Goal: Task Accomplishment & Management: Use online tool/utility

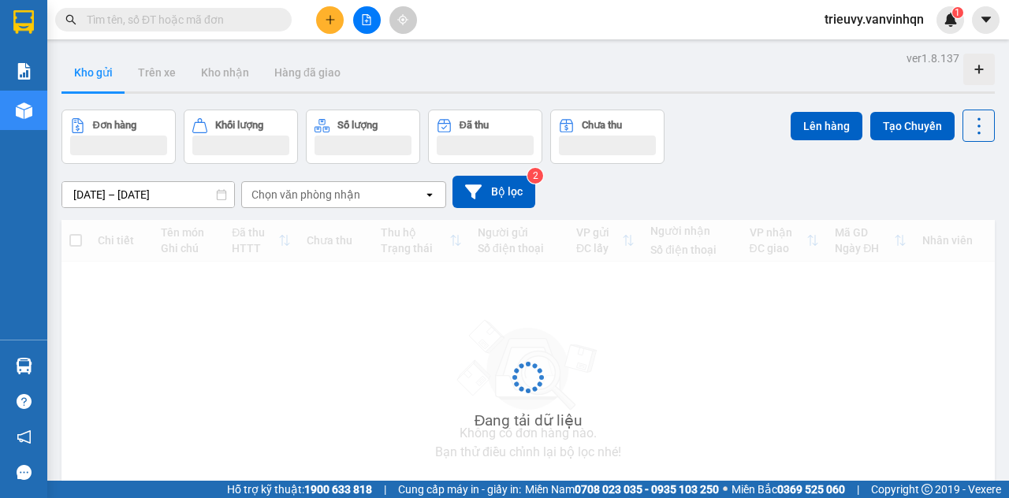
click at [225, 20] on input "text" at bounding box center [180, 19] width 186 height 17
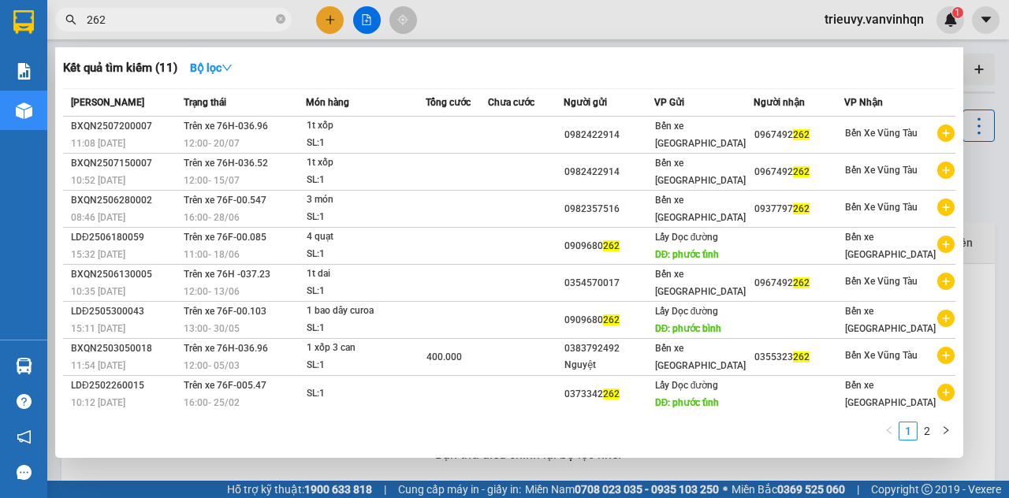
type input "262"
click at [358, 27] on div at bounding box center [504, 249] width 1009 height 498
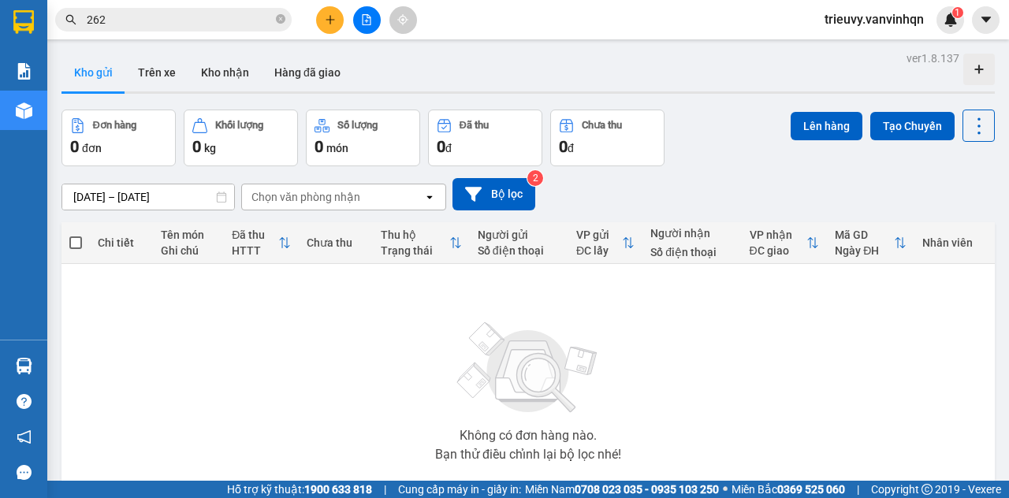
click at [359, 20] on button at bounding box center [367, 20] width 28 height 28
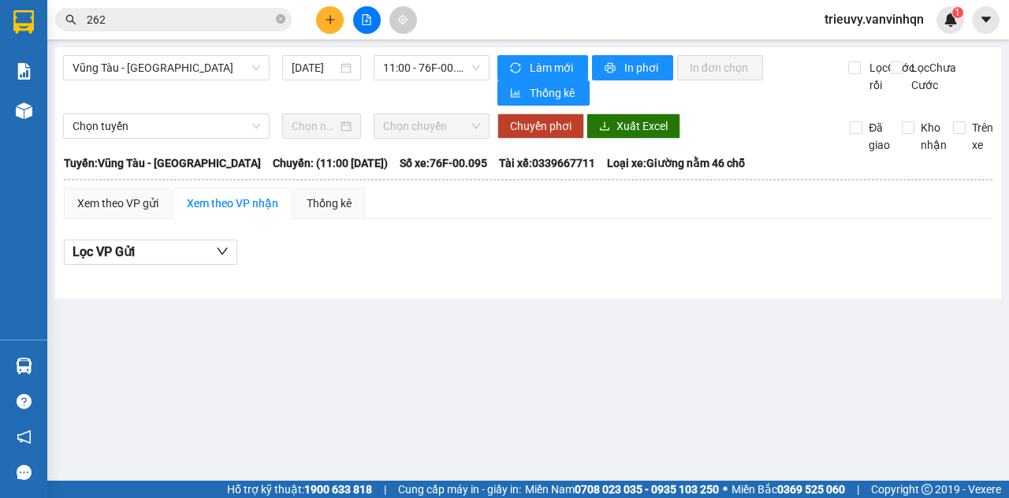
click at [222, 65] on span "Vũng Tàu - [GEOGRAPHIC_DATA]" at bounding box center [166, 68] width 188 height 24
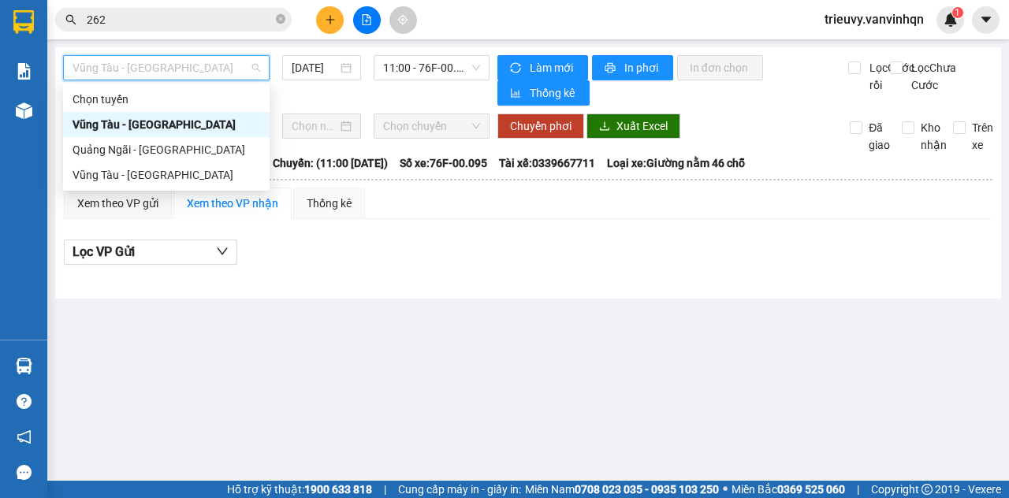
click at [186, 146] on div "Quảng Ngãi - [GEOGRAPHIC_DATA]" at bounding box center [166, 149] width 188 height 17
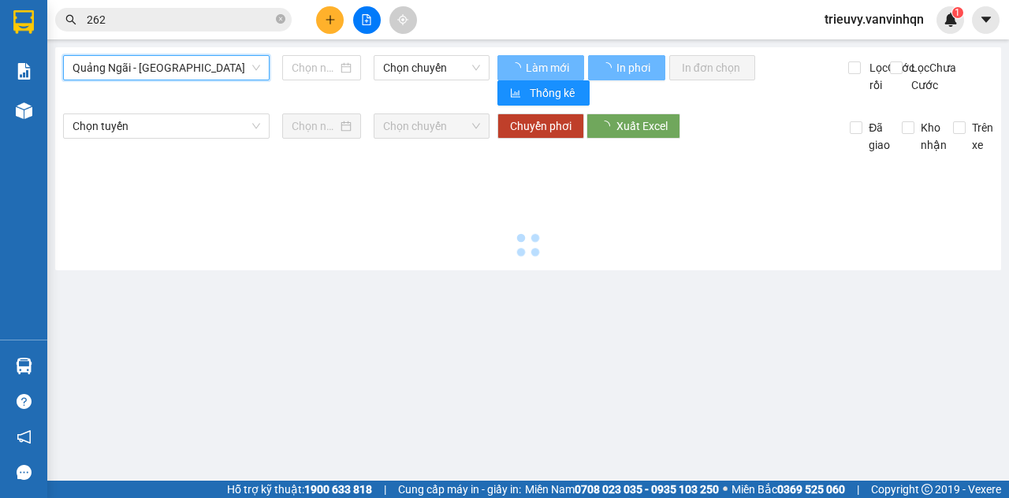
type input "[DATE]"
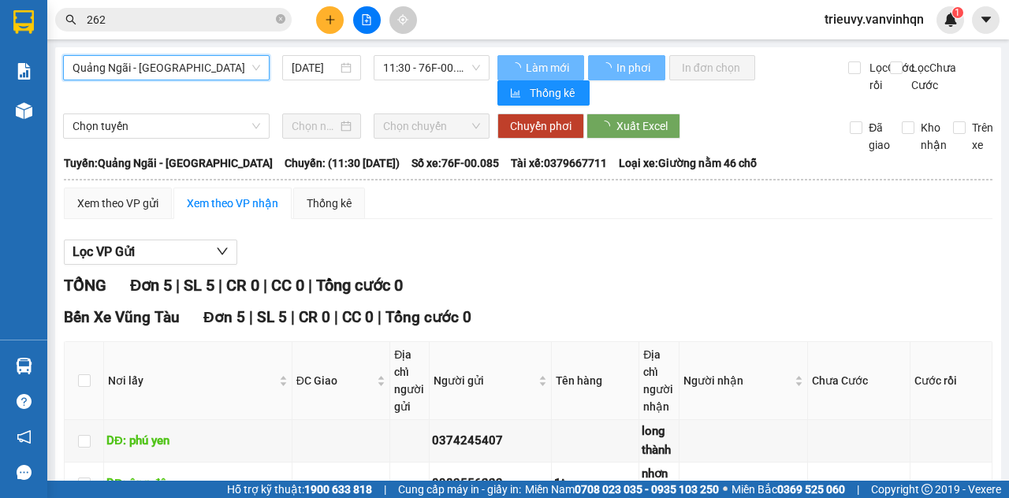
click at [428, 65] on span "11:30 - 76F-00.085" at bounding box center [431, 68] width 96 height 24
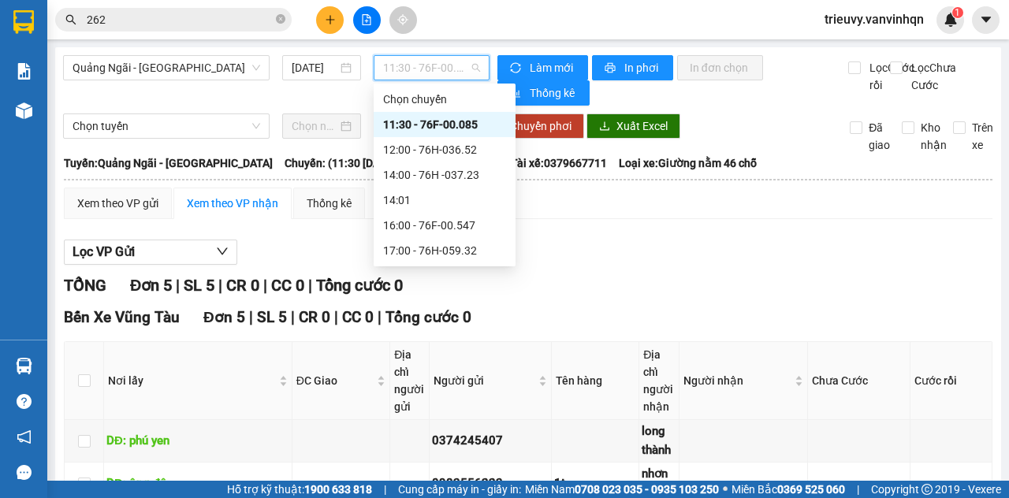
click at [479, 154] on div "12:00 - 76H-036.52" at bounding box center [444, 149] width 123 height 17
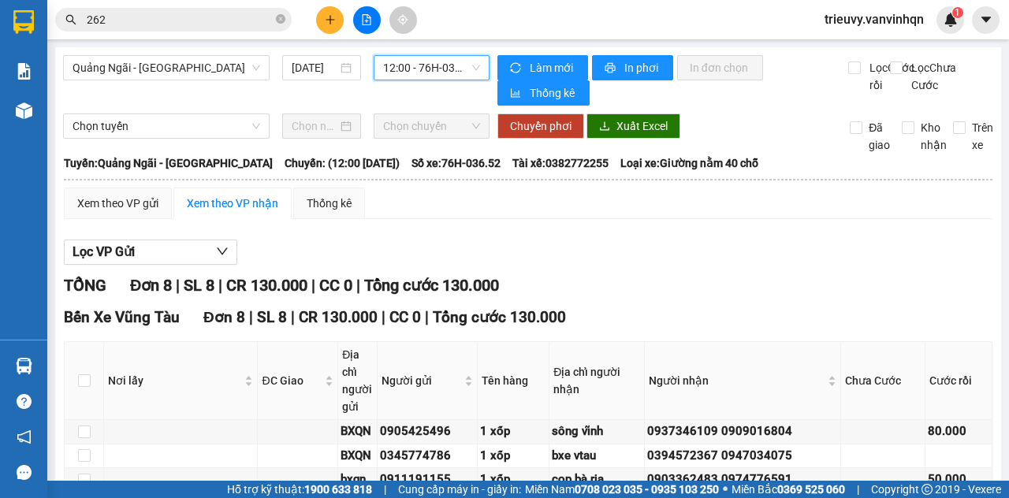
click at [444, 65] on span "12:00 - 76H-036.52" at bounding box center [431, 68] width 96 height 24
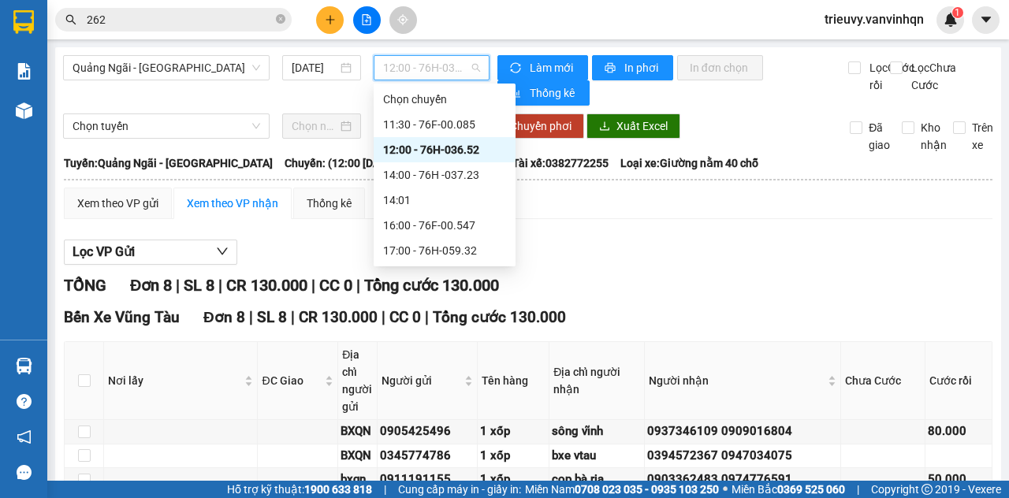
click at [458, 173] on div "14:00 - 76H -037.23" at bounding box center [444, 174] width 123 height 17
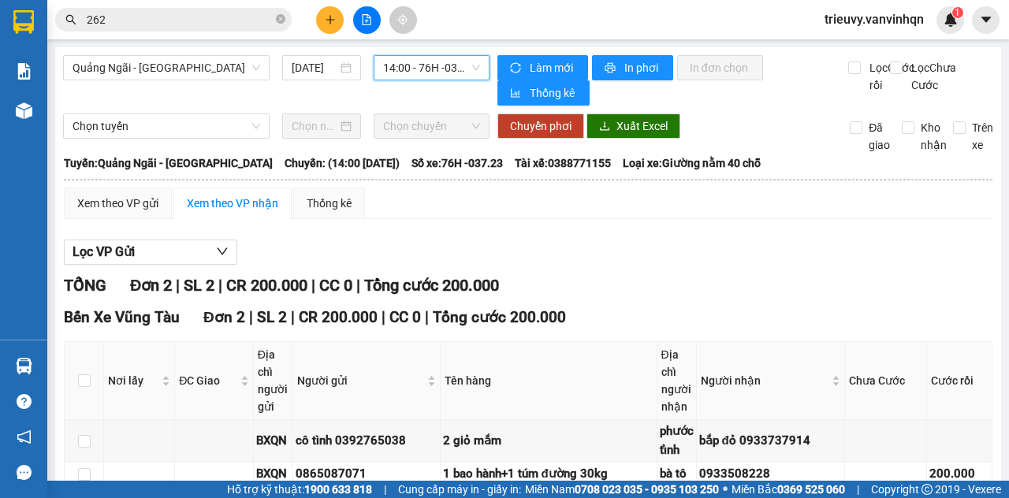
click at [322, 19] on button at bounding box center [330, 20] width 28 height 28
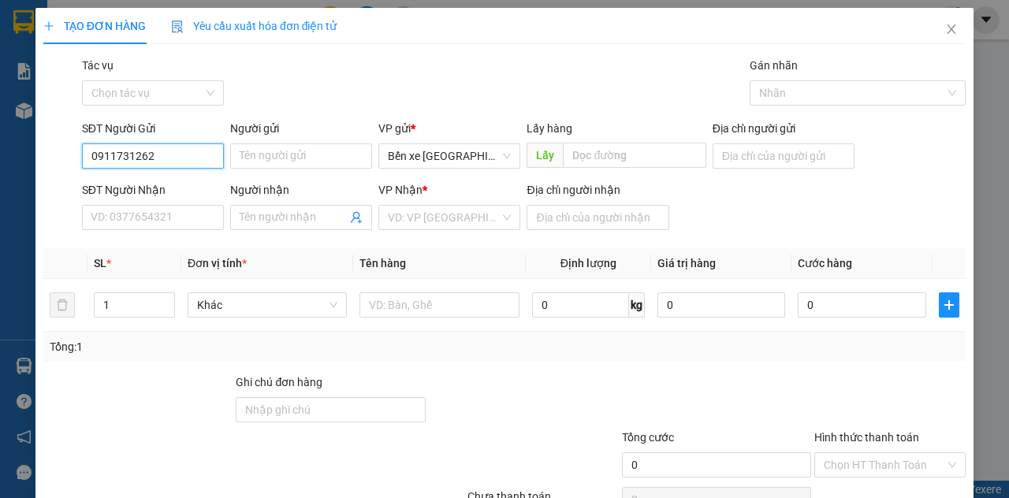
click at [454, 159] on span "Bến xe [GEOGRAPHIC_DATA]" at bounding box center [449, 156] width 123 height 24
type input "0911731262"
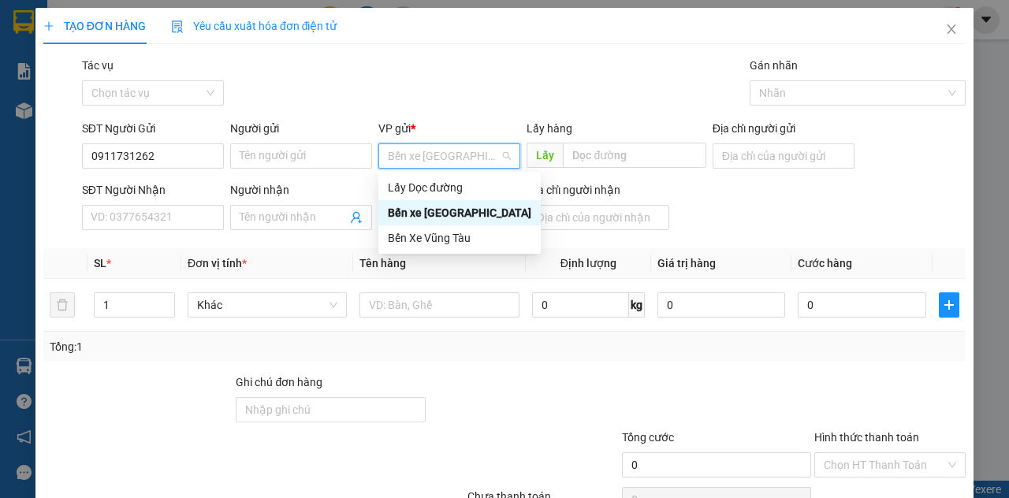
click at [478, 186] on div "Lấy Dọc đường" at bounding box center [459, 187] width 143 height 17
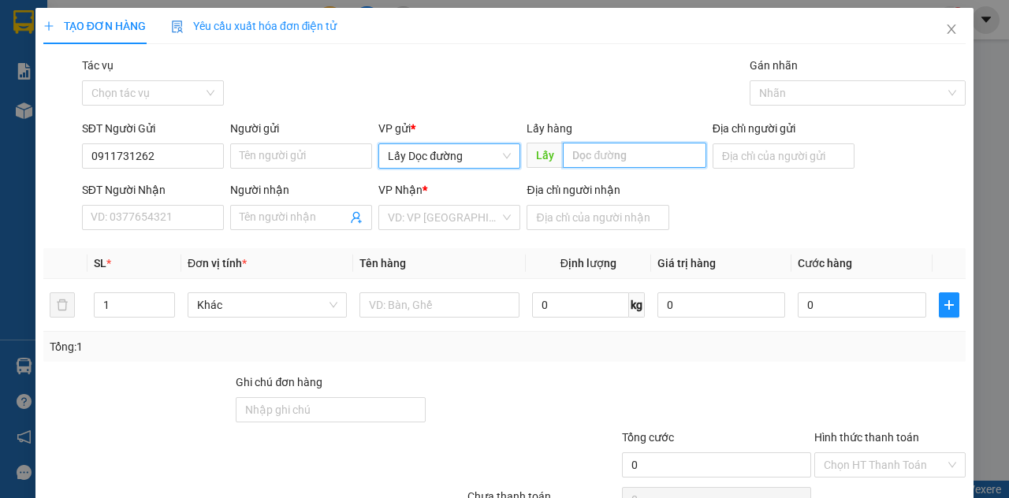
click at [615, 160] on input "text" at bounding box center [634, 155] width 143 height 25
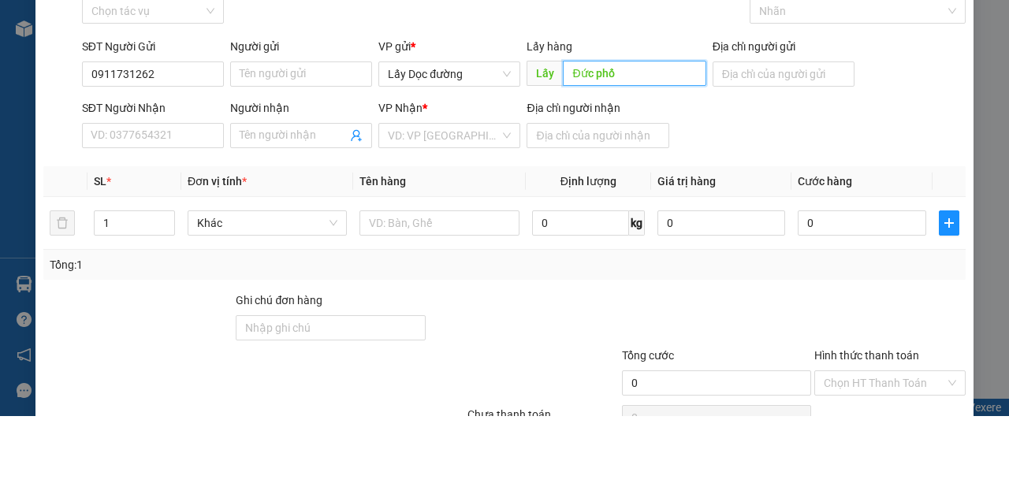
type input "Đức phổ"
click at [489, 214] on input "search" at bounding box center [444, 218] width 112 height 24
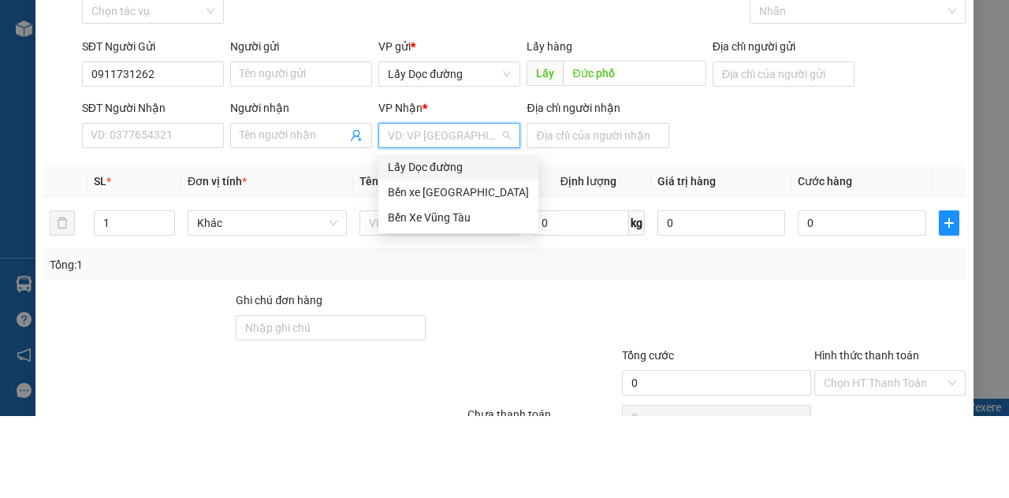
click at [463, 306] on div "Bến Xe Vũng Tàu" at bounding box center [458, 299] width 141 height 17
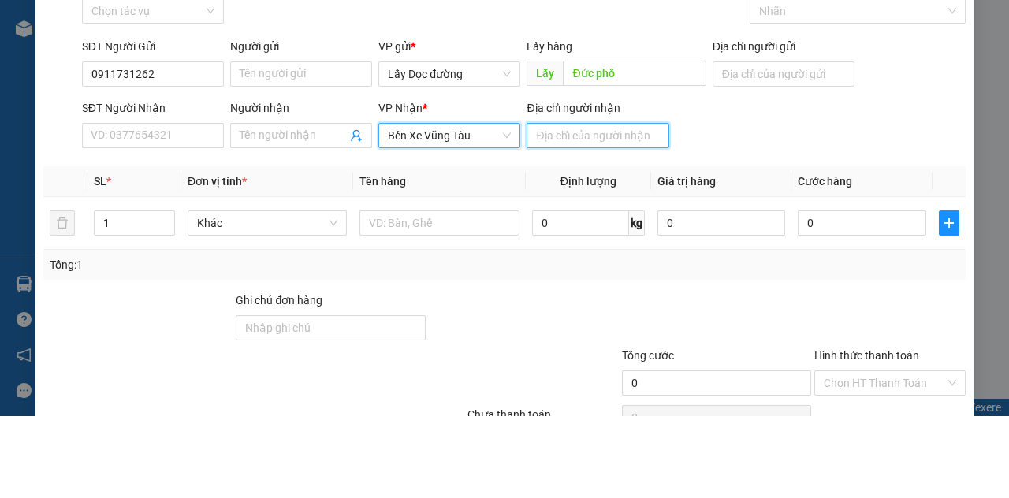
click at [584, 224] on input "Địa chỉ người nhận" at bounding box center [597, 217] width 142 height 25
type input "Vũng tàu"
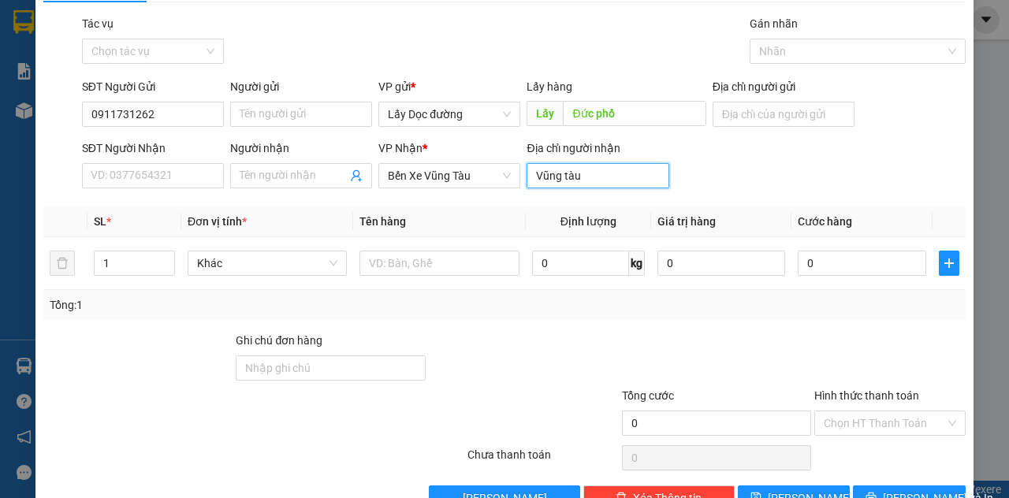
scroll to position [45, 0]
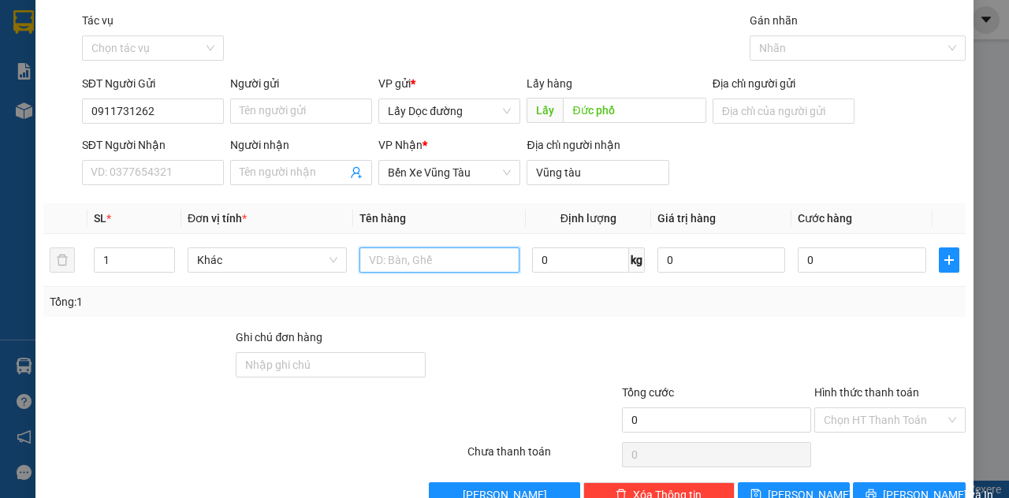
click at [411, 258] on input "text" at bounding box center [438, 259] width 159 height 25
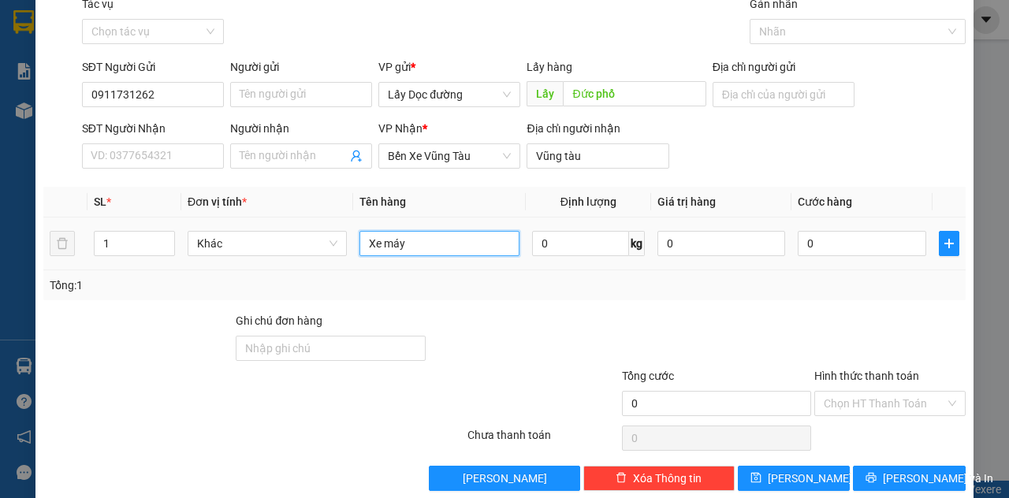
scroll to position [60, 0]
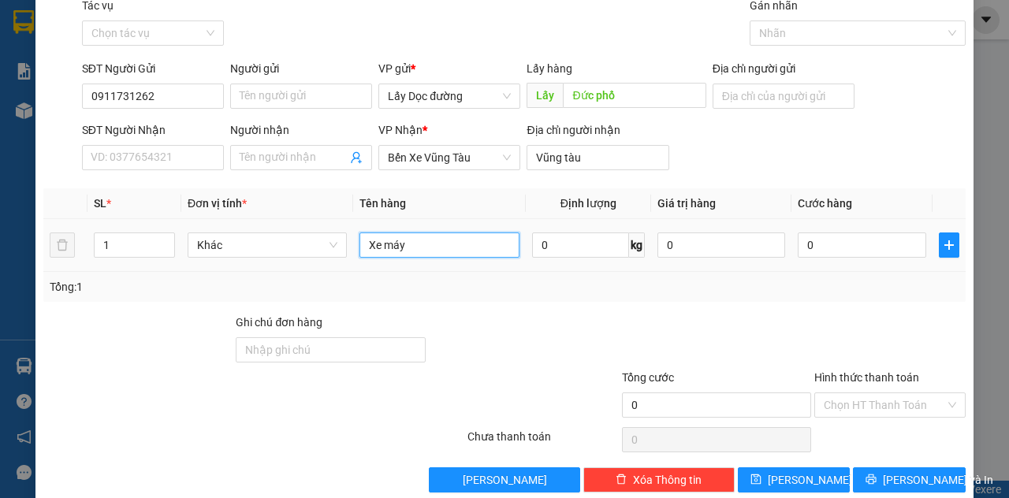
type input "Xe máy"
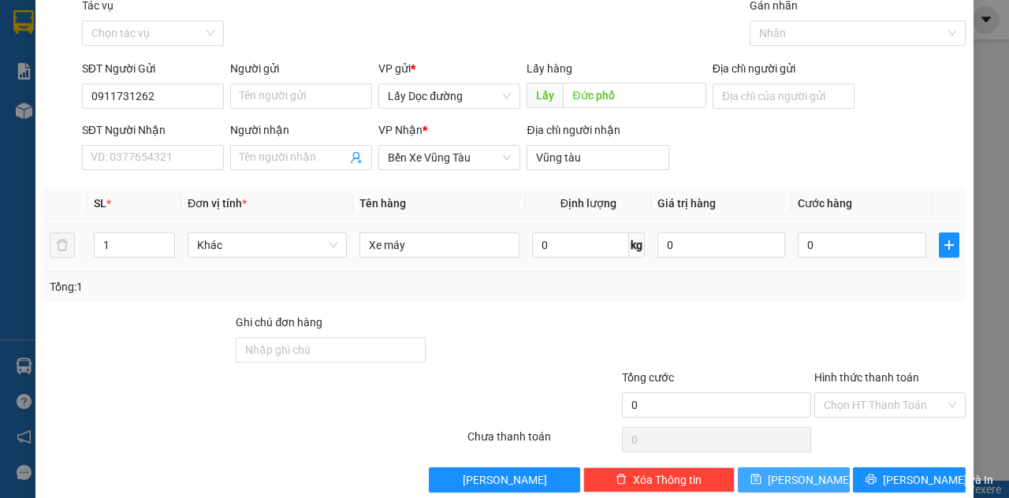
click at [800, 467] on button "[PERSON_NAME]" at bounding box center [793, 479] width 113 height 25
click at [807, 481] on span "[PERSON_NAME]" at bounding box center [809, 479] width 84 height 17
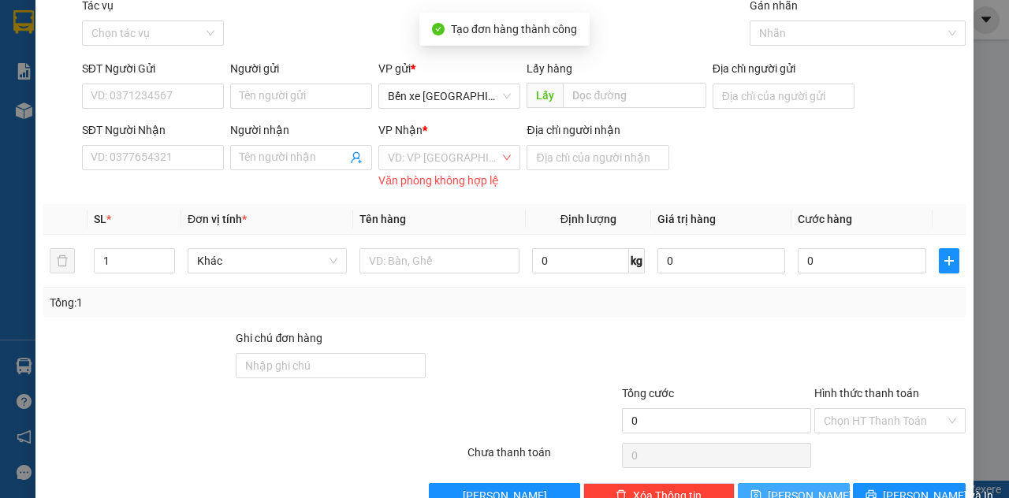
scroll to position [0, 0]
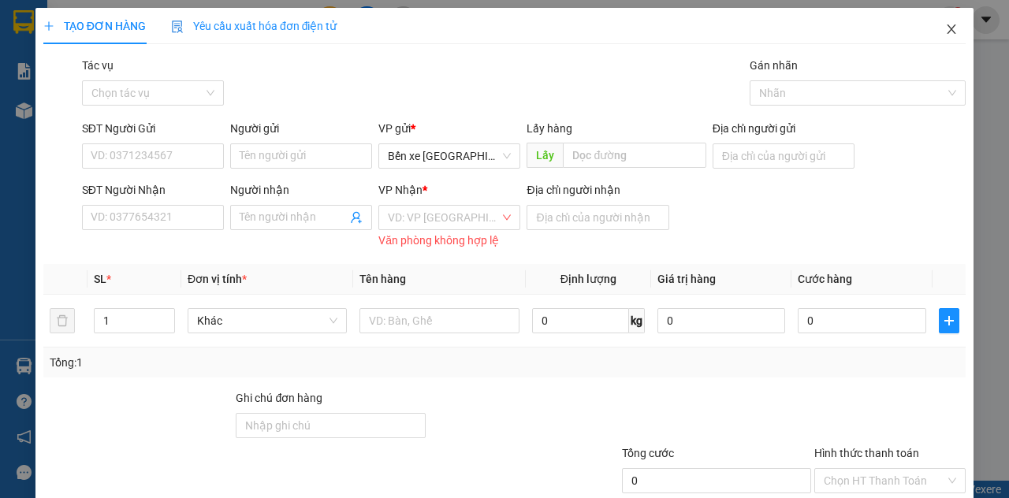
click at [954, 28] on icon "close" at bounding box center [951, 29] width 13 height 13
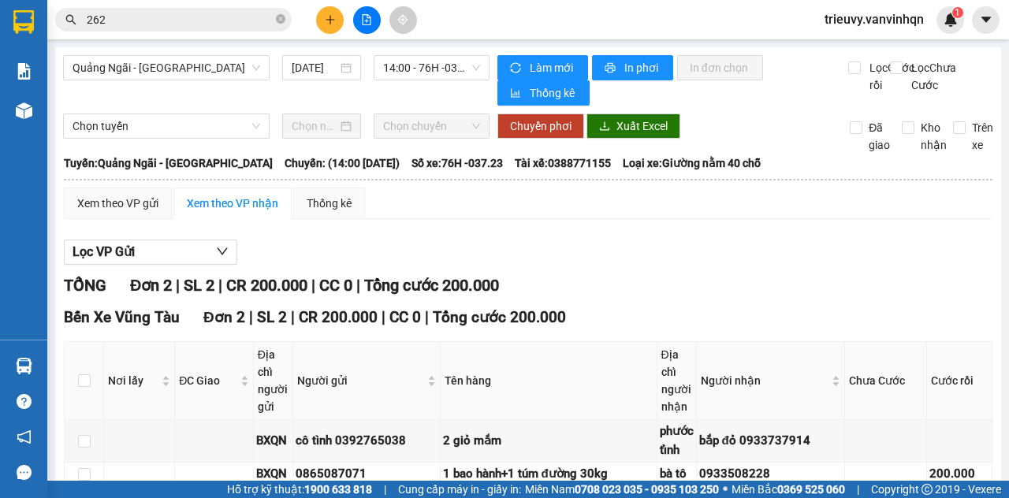
click at [24, 110] on img at bounding box center [24, 110] width 17 height 17
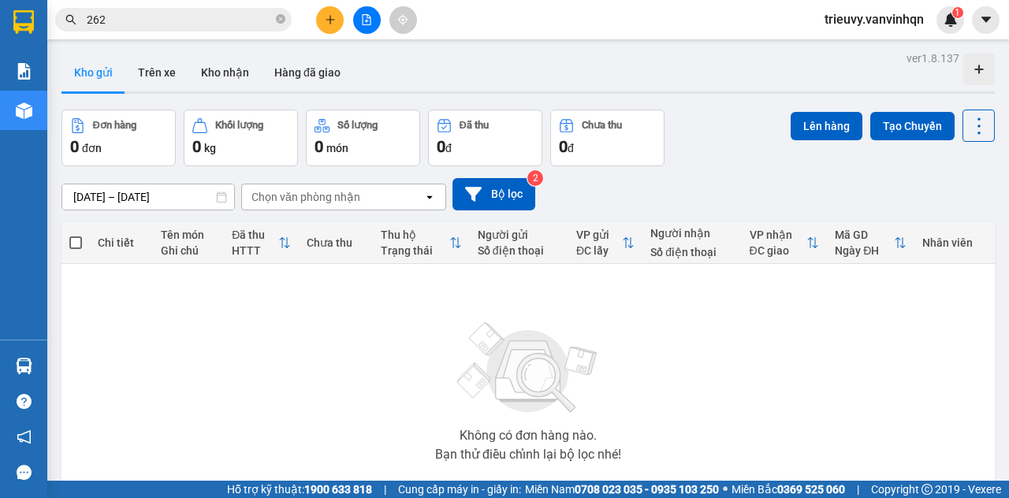
click at [374, 191] on div "Chọn văn phòng nhận" at bounding box center [332, 196] width 181 height 25
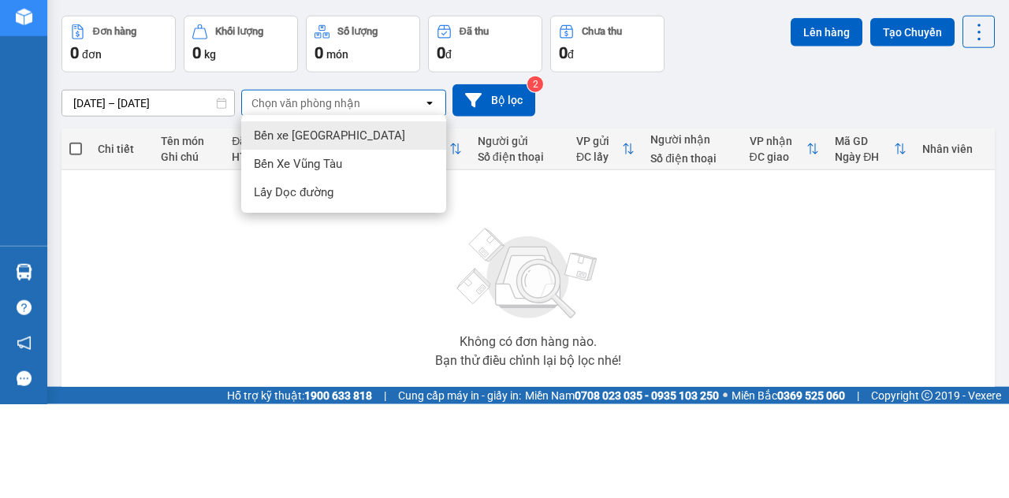
click at [402, 247] on div "Bến Xe Vũng Tàu" at bounding box center [343, 257] width 205 height 28
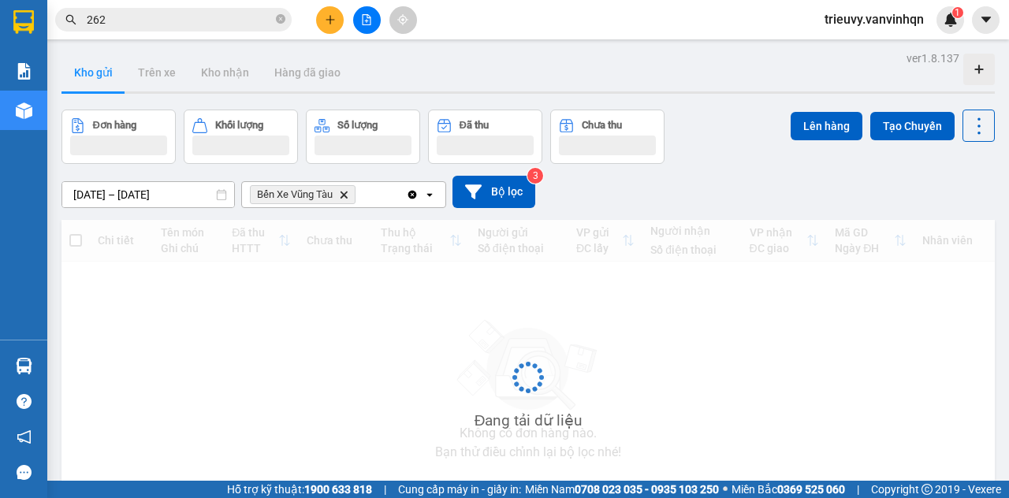
click at [380, 187] on div "Bến Xe Vũng Tàu Delete" at bounding box center [324, 194] width 164 height 25
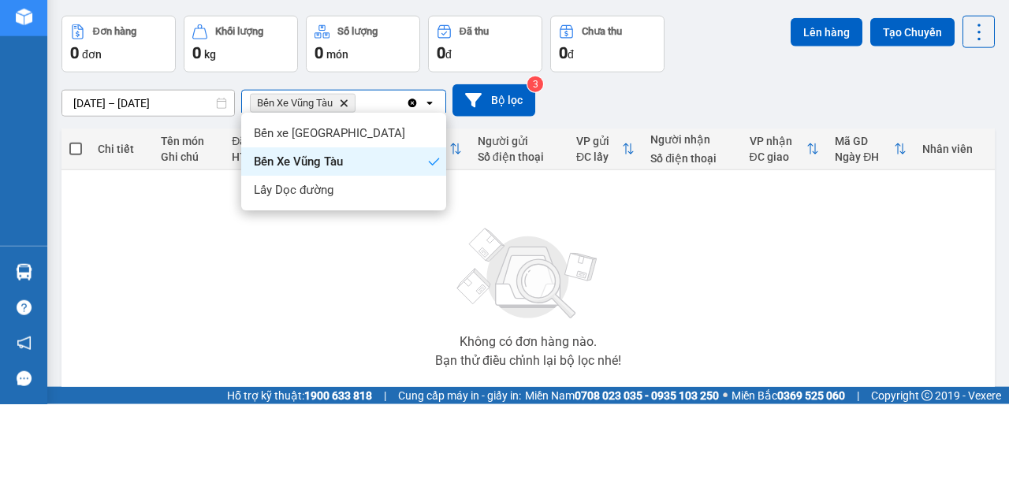
click at [376, 284] on div "Lấy Dọc đường" at bounding box center [343, 283] width 205 height 28
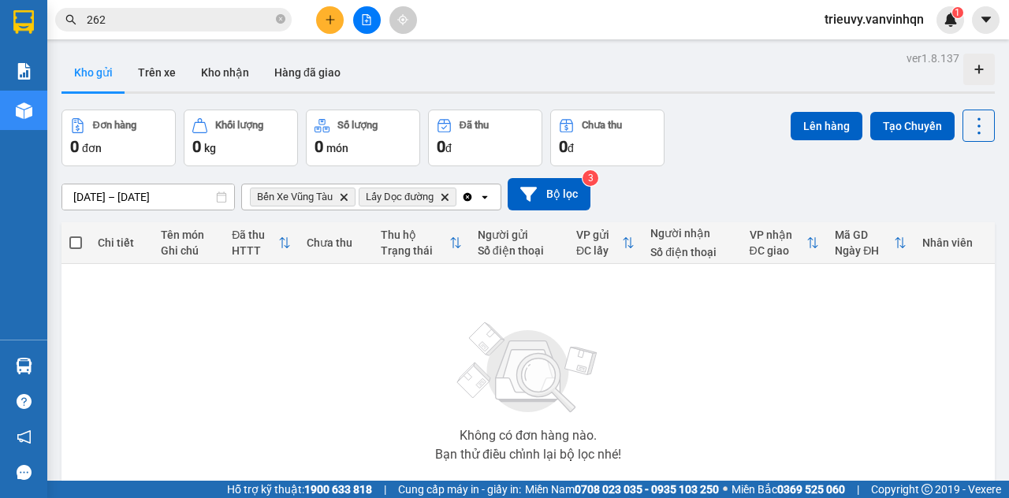
click at [445, 192] on icon "Delete" at bounding box center [444, 196] width 9 height 9
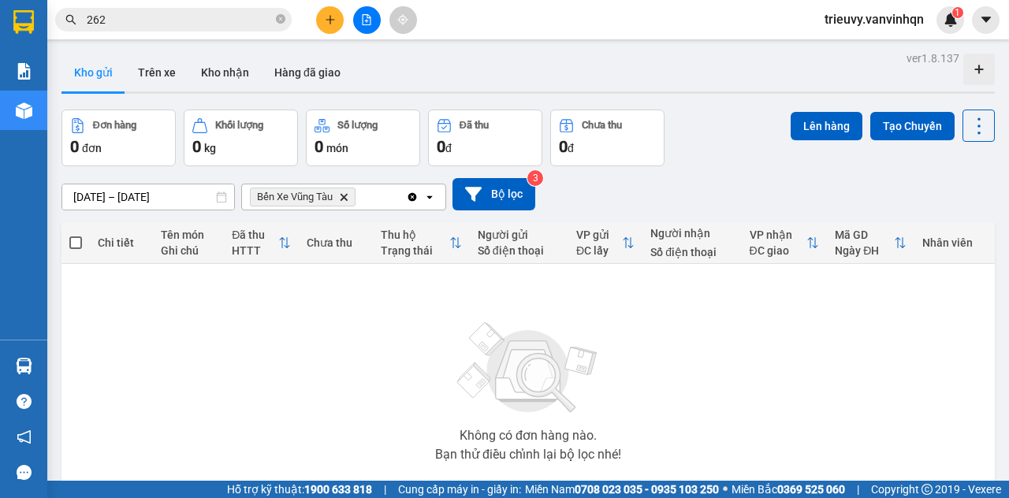
click at [369, 198] on div "Bến Xe Vũng Tàu Delete" at bounding box center [324, 196] width 164 height 25
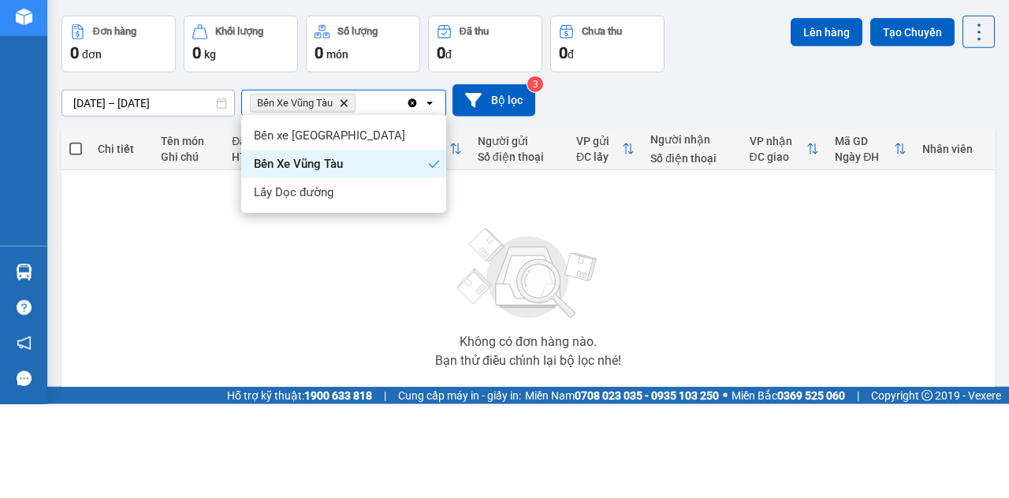
click at [391, 235] on div "Bến xe [GEOGRAPHIC_DATA]" at bounding box center [343, 229] width 205 height 28
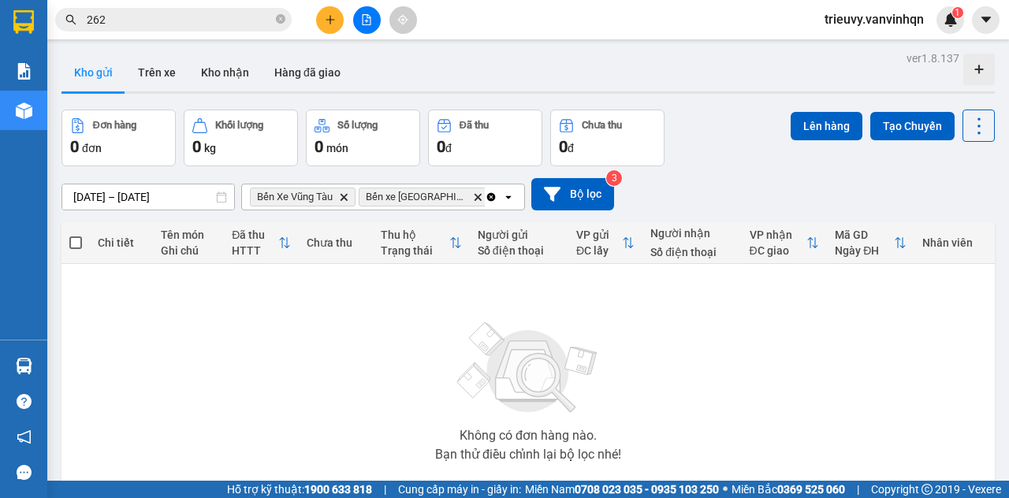
click at [531, 189] on button "Bộ lọc" at bounding box center [572, 194] width 83 height 32
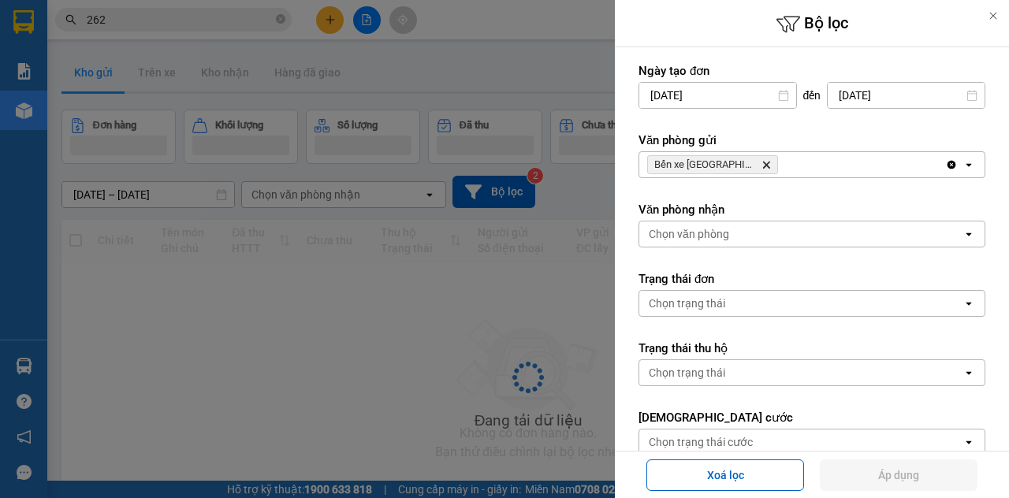
click at [392, 196] on div at bounding box center [504, 249] width 1009 height 498
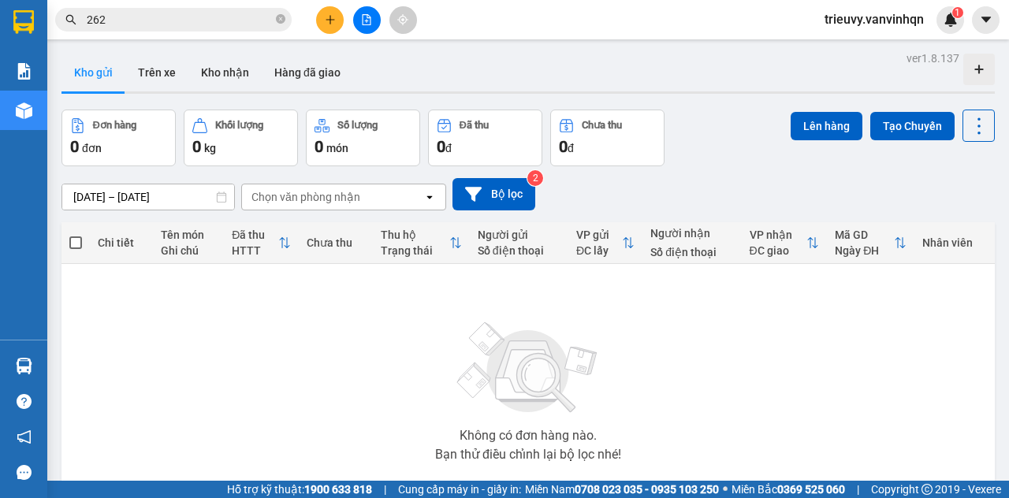
click at [399, 190] on div "Chọn văn phòng nhận" at bounding box center [332, 196] width 181 height 25
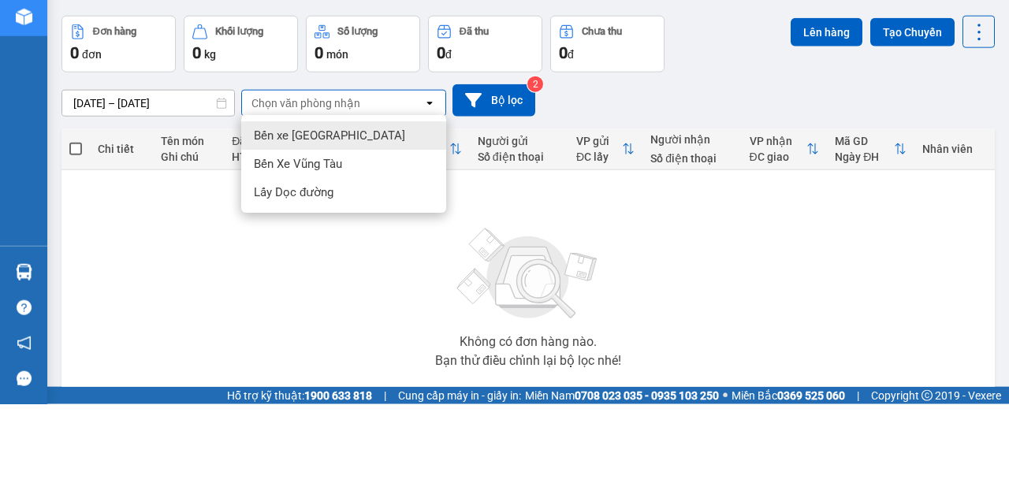
click at [398, 226] on div "Bến xe [GEOGRAPHIC_DATA]" at bounding box center [343, 229] width 205 height 28
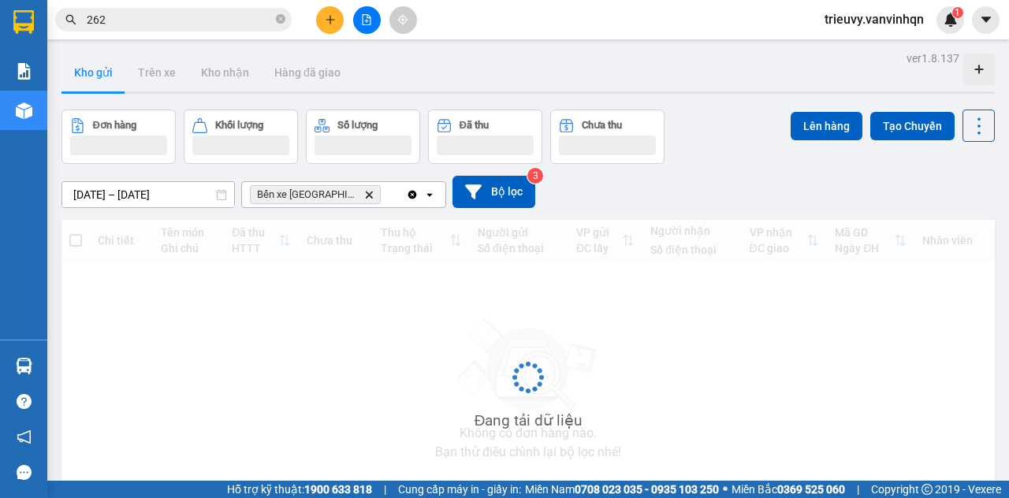
click at [383, 187] on div "Bến xe [GEOGRAPHIC_DATA] Delete" at bounding box center [324, 194] width 164 height 25
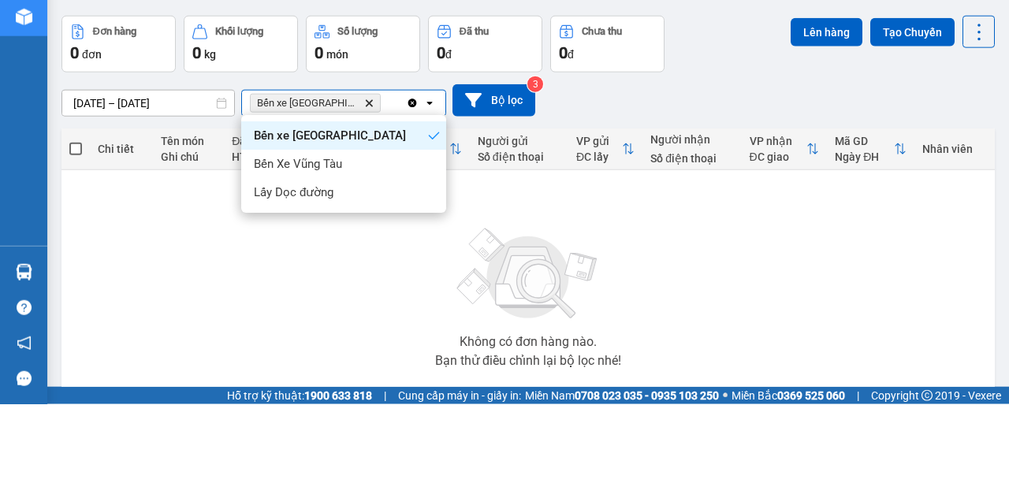
click at [386, 271] on div "Bến Xe Vũng Tàu" at bounding box center [343, 257] width 205 height 28
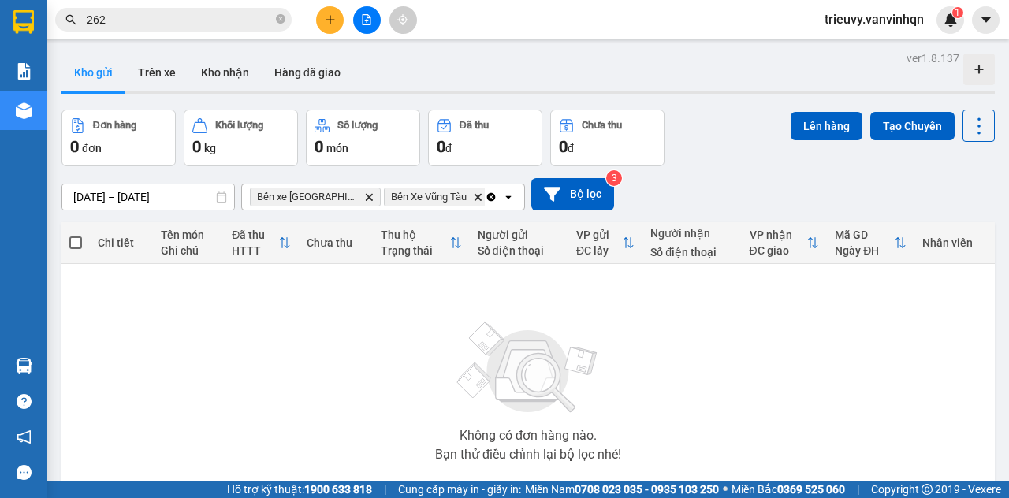
click at [492, 191] on input "Selected Bến xe Quảng Ngãi, Bến Xe Vũng Tàu ." at bounding box center [493, 197] width 2 height 16
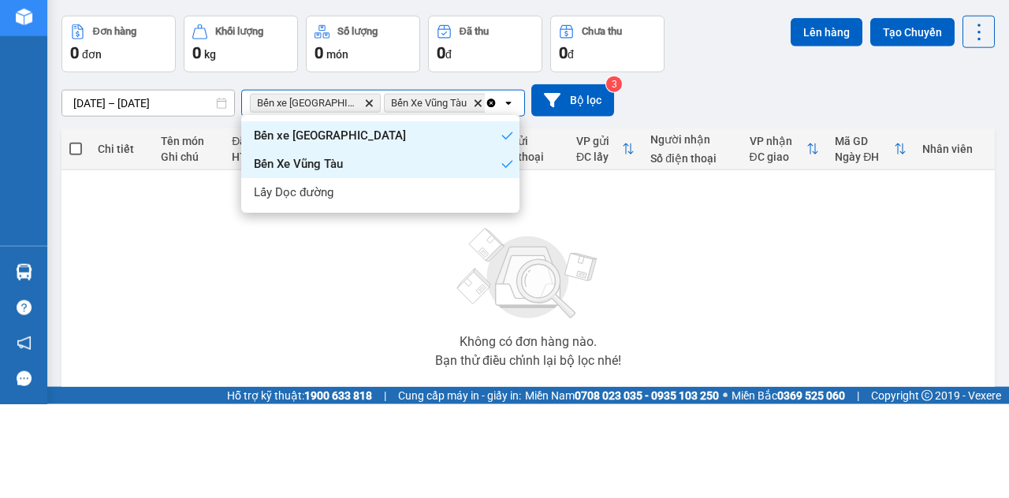
click at [489, 238] on div "Bến xe [GEOGRAPHIC_DATA]" at bounding box center [380, 229] width 278 height 28
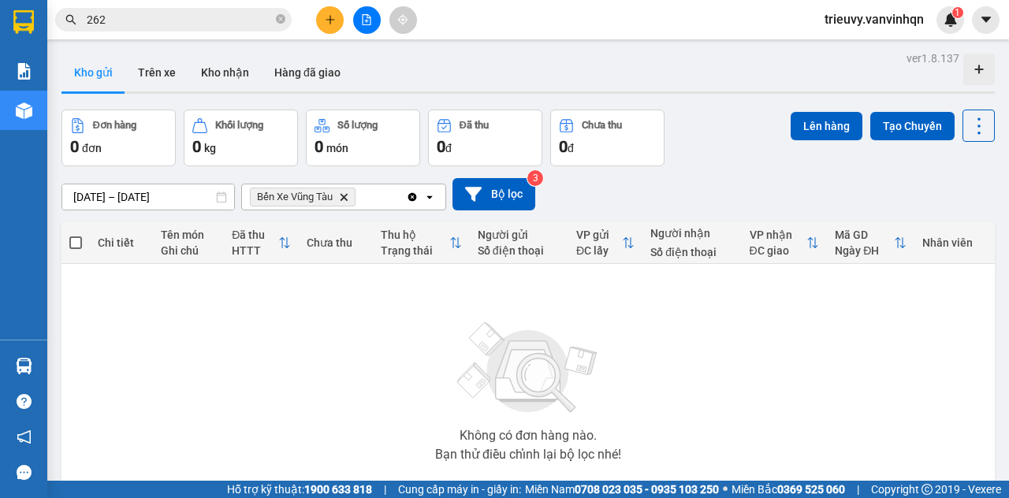
click at [375, 190] on div "Bến Xe Vũng Tàu Delete" at bounding box center [324, 196] width 164 height 25
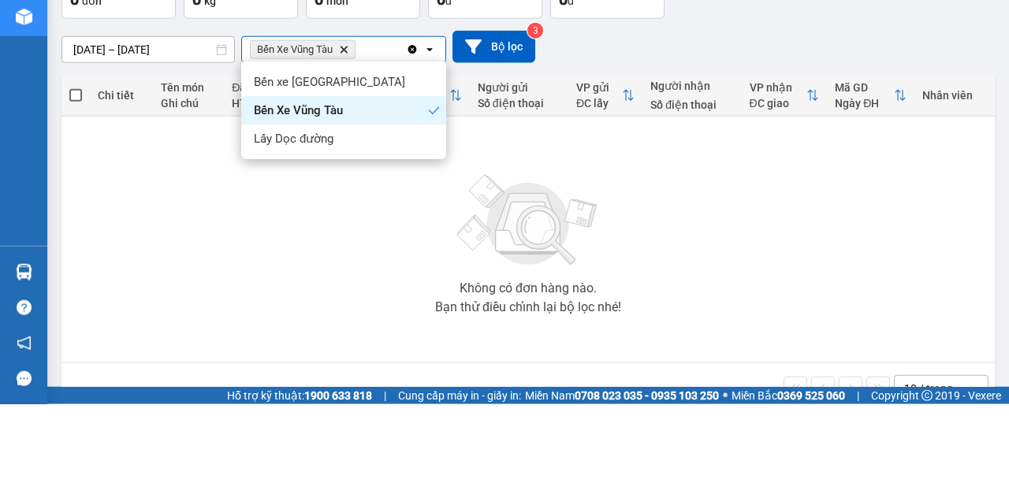
scroll to position [55, 0]
click at [388, 240] on div "Lấy Dọc đường" at bounding box center [343, 231] width 205 height 28
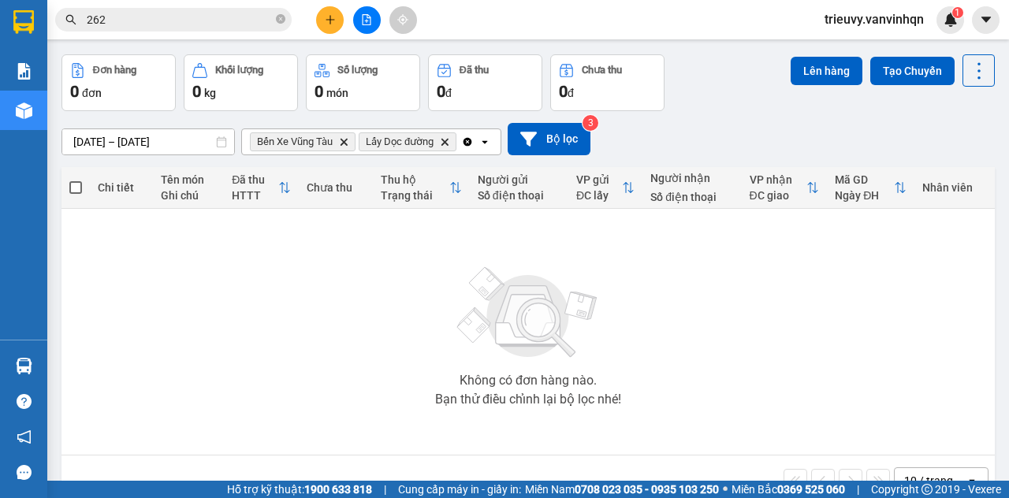
click at [448, 137] on icon "Delete" at bounding box center [444, 141] width 9 height 9
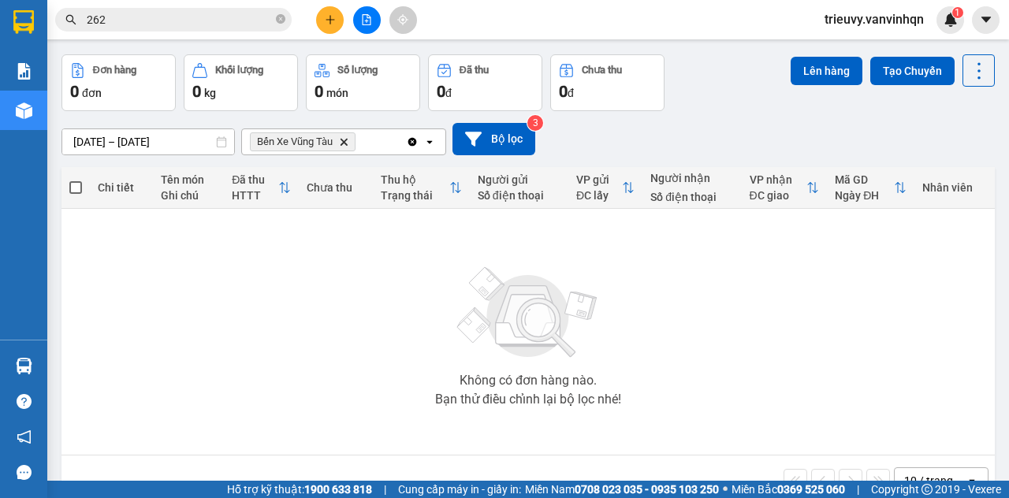
click at [385, 131] on div "Bến Xe Vũng Tàu Delete" at bounding box center [324, 141] width 164 height 25
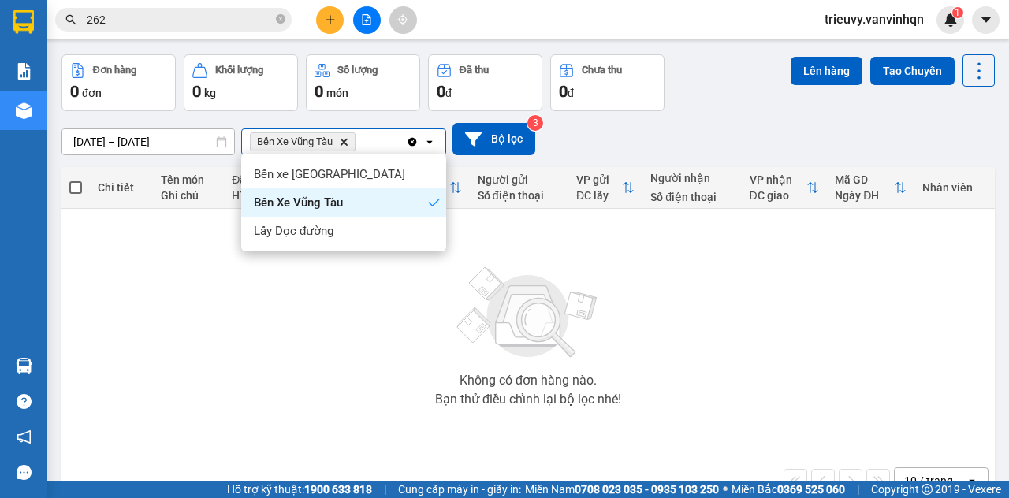
click at [401, 168] on div "Bến xe [GEOGRAPHIC_DATA]" at bounding box center [343, 174] width 205 height 28
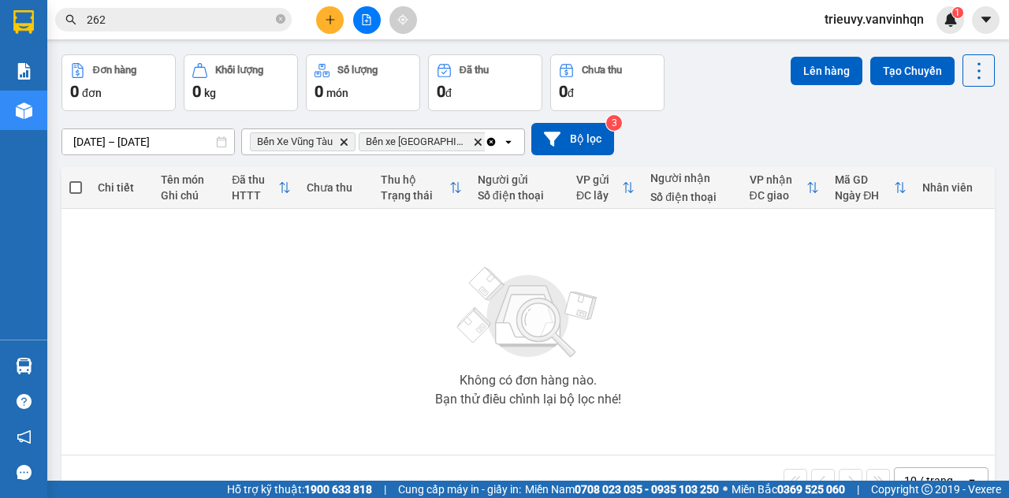
click at [473, 137] on icon "Delete" at bounding box center [477, 141] width 9 height 9
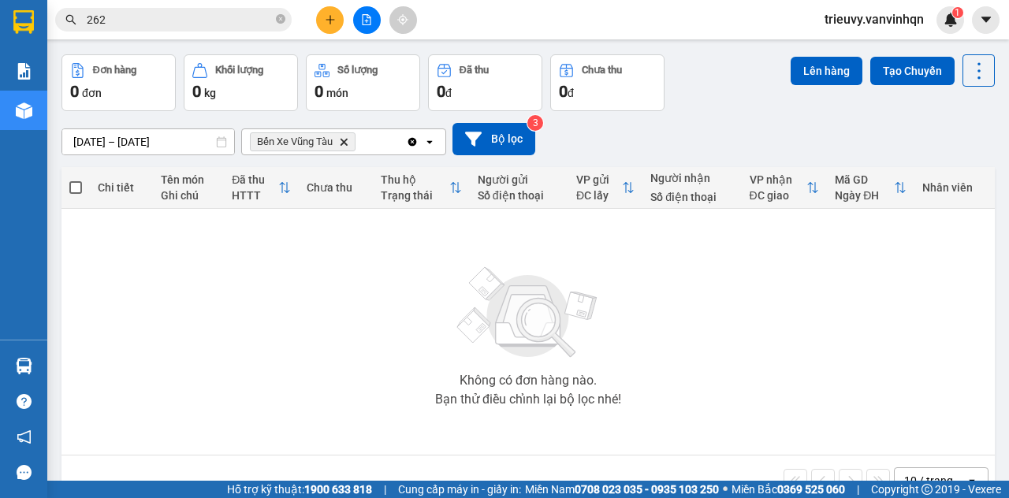
click at [392, 134] on div "Bến Xe Vũng Tàu Delete" at bounding box center [324, 141] width 164 height 25
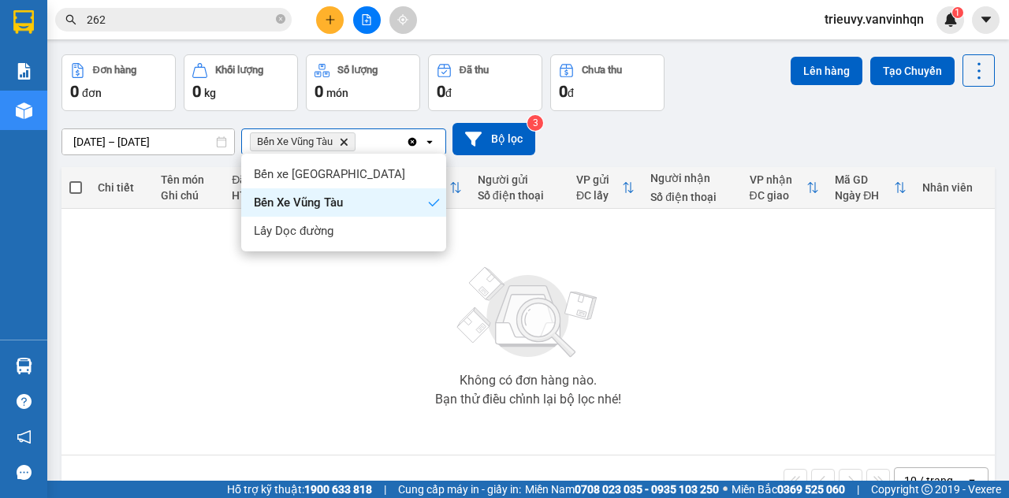
click at [369, 175] on div "Bến xe [GEOGRAPHIC_DATA]" at bounding box center [343, 174] width 205 height 28
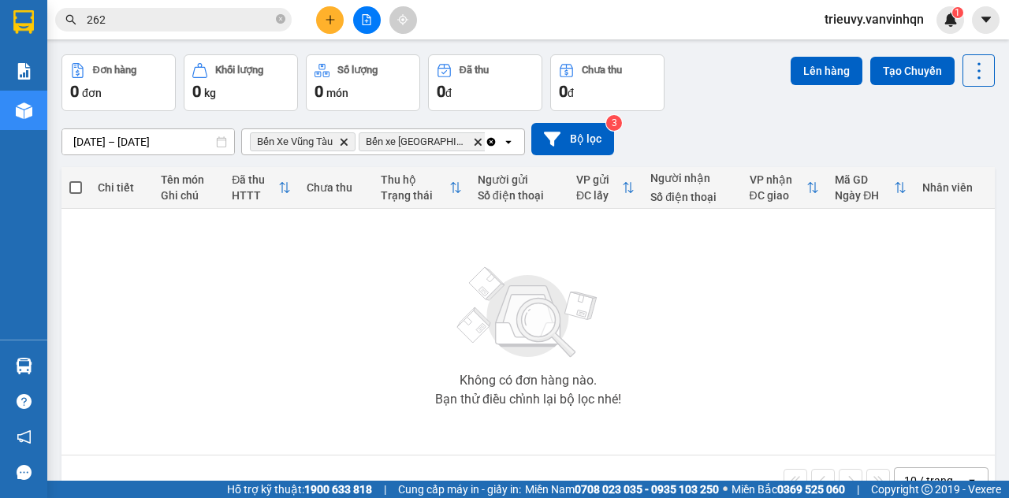
click at [470, 132] on span "Bến xe [GEOGRAPHIC_DATA] Delete" at bounding box center [424, 141] width 131 height 19
click at [492, 135] on input "Selected Bến Xe Vũng Tàu , Bến xe Quảng Ngãi." at bounding box center [493, 142] width 2 height 16
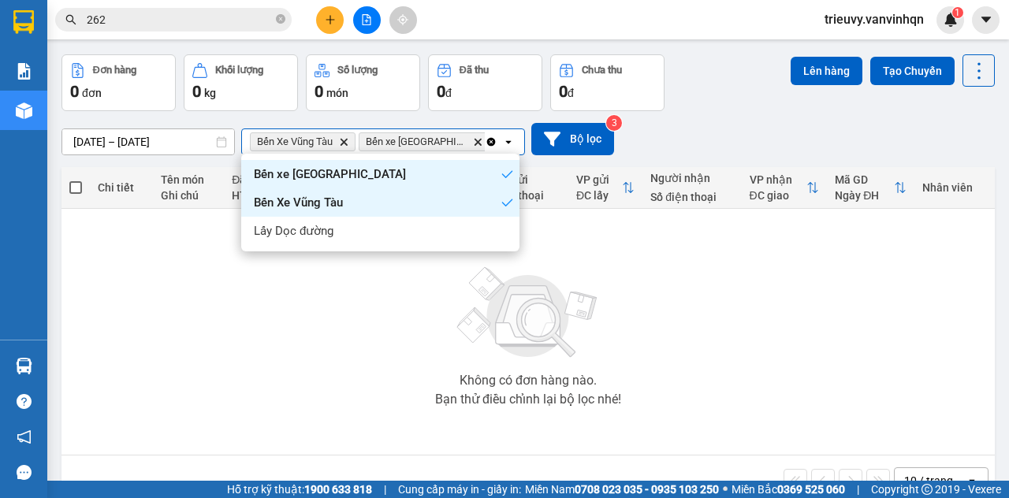
scroll to position [72, 0]
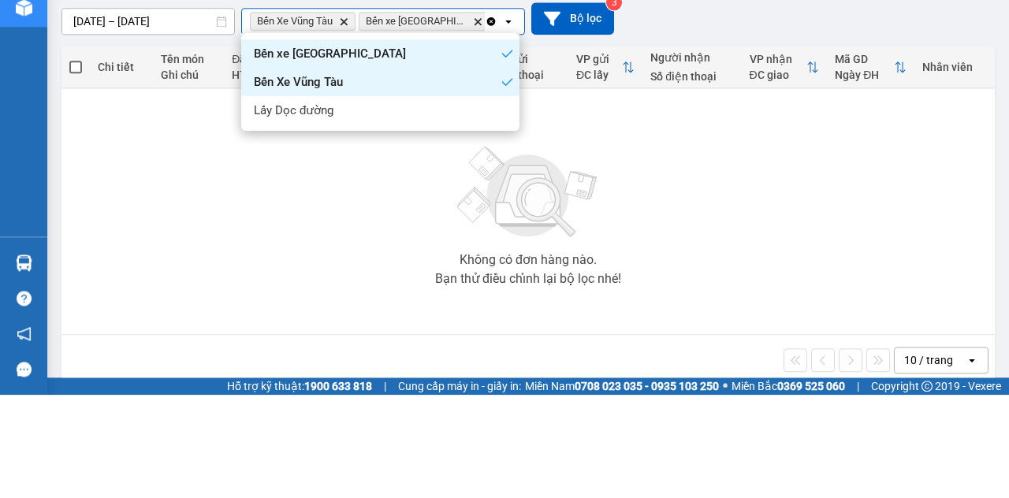
click at [448, 214] on div "Lấy Dọc đường" at bounding box center [380, 213] width 278 height 28
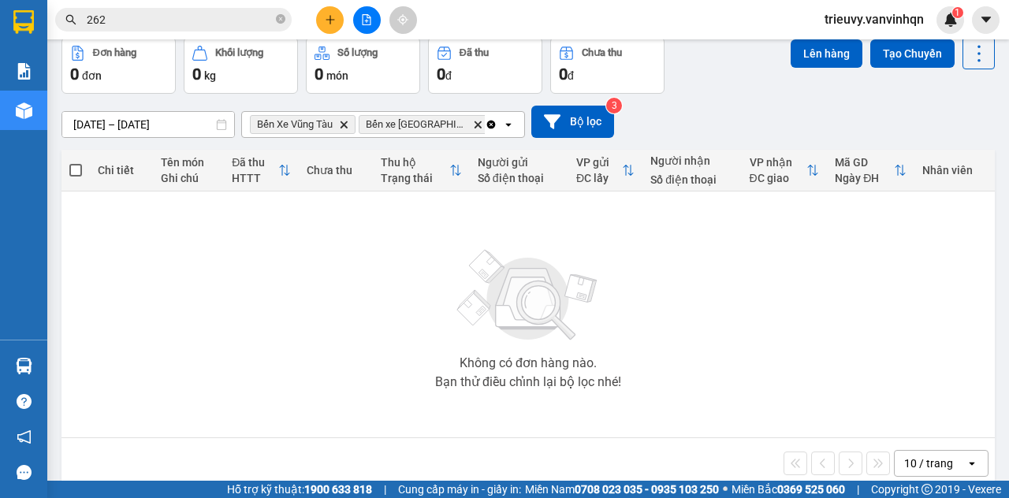
click at [592, 124] on button "Bộ lọc" at bounding box center [572, 122] width 83 height 32
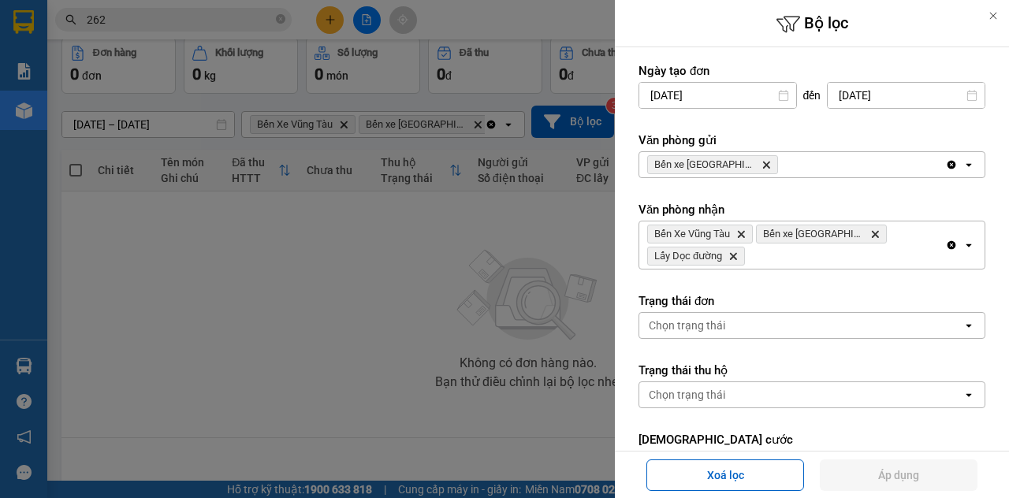
click at [830, 167] on div "Bến xe [GEOGRAPHIC_DATA] Delete" at bounding box center [792, 164] width 306 height 25
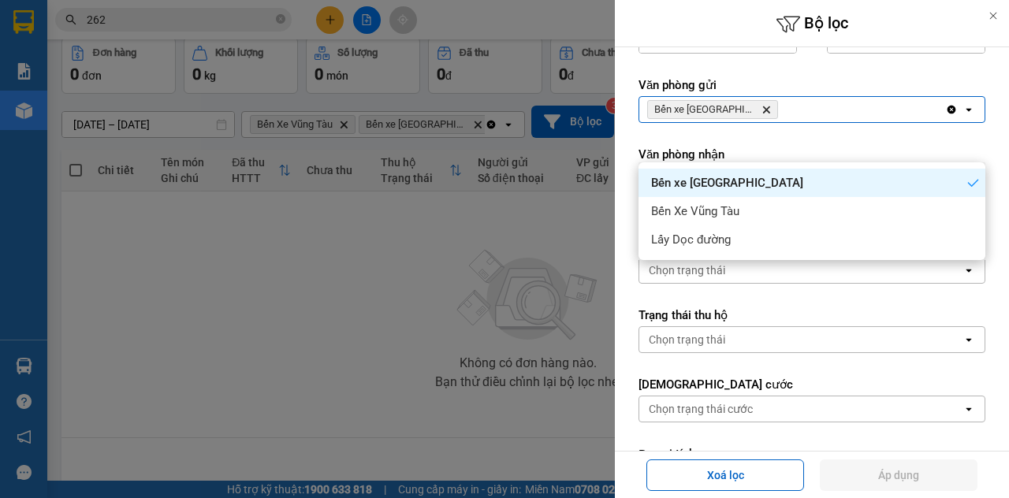
scroll to position [142, 0]
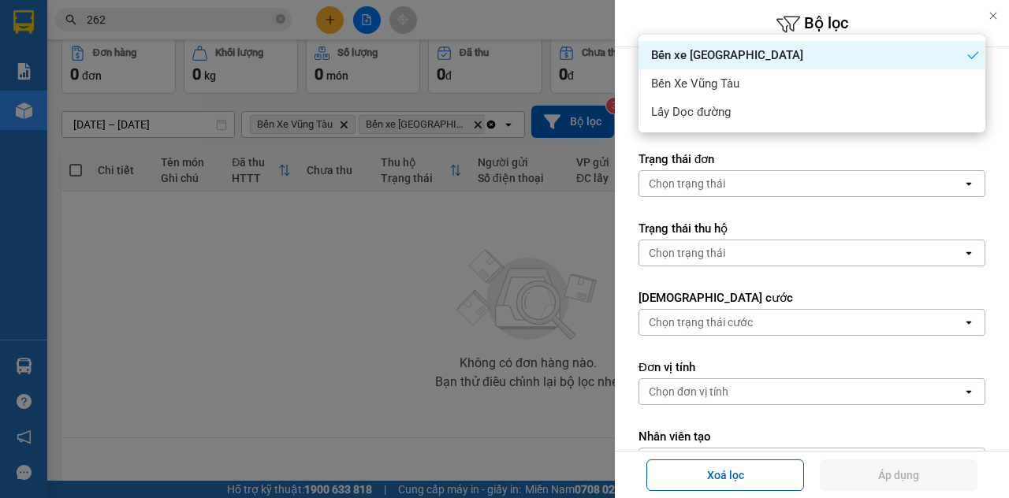
click at [847, 93] on div "Bến Xe Vũng Tàu" at bounding box center [811, 83] width 347 height 28
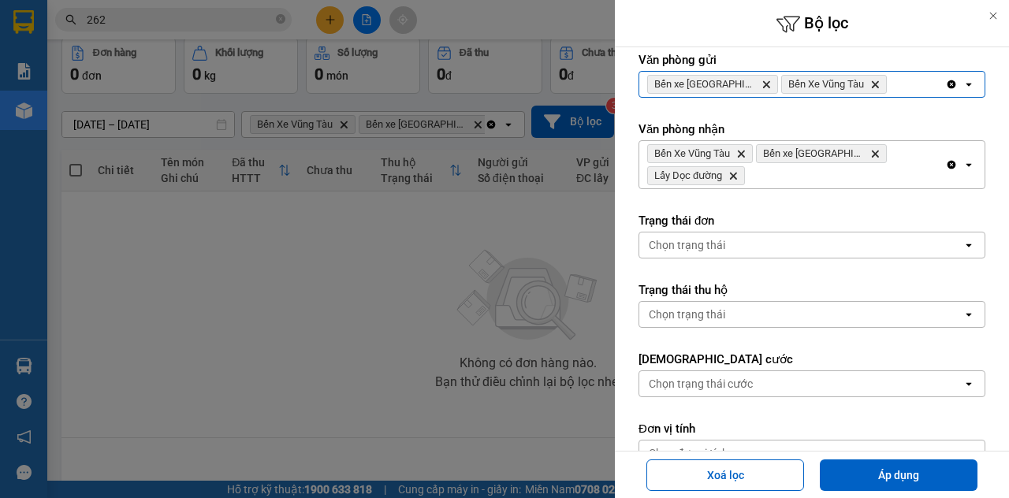
scroll to position [42, 0]
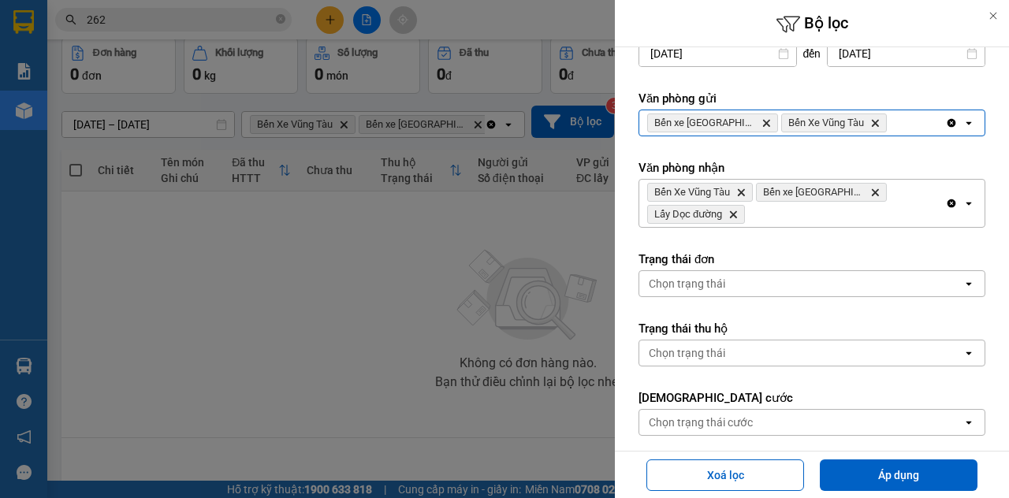
click at [907, 120] on div "Bến xe Quảng Ngãi Delete Bến Xe Vũng Tàu Delete" at bounding box center [792, 122] width 306 height 25
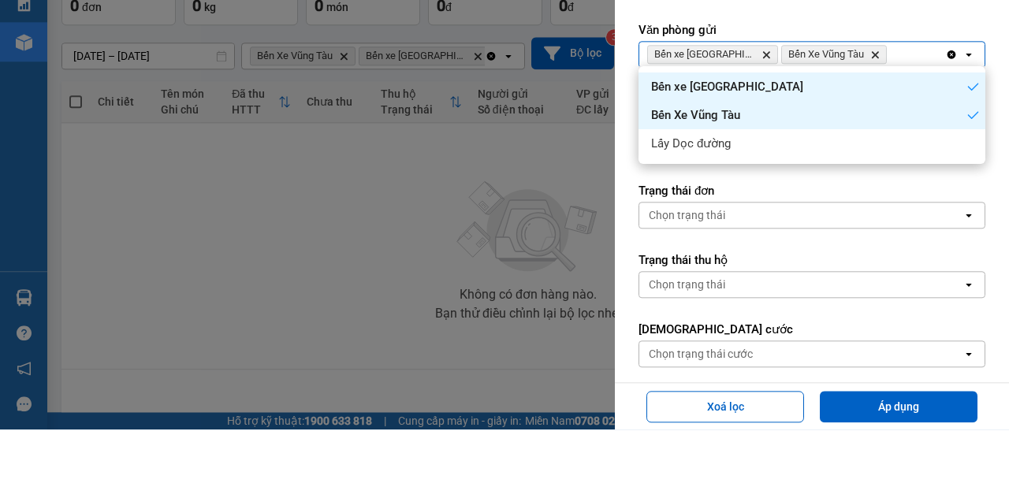
click at [842, 209] on div "Lấy Dọc đường" at bounding box center [811, 212] width 347 height 28
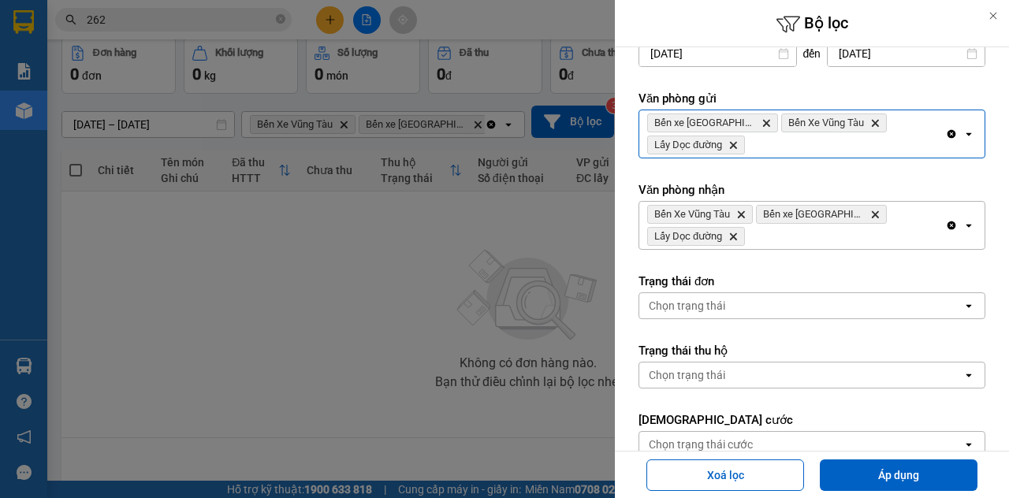
click at [887, 468] on button "Áp dụng" at bounding box center [898, 475] width 158 height 32
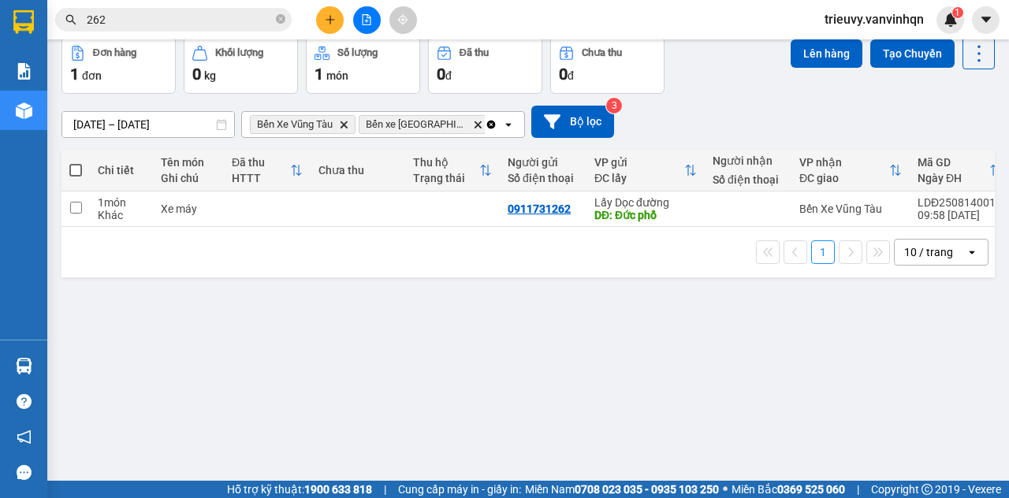
click at [741, 203] on div at bounding box center [747, 208] width 71 height 13
checkbox input "true"
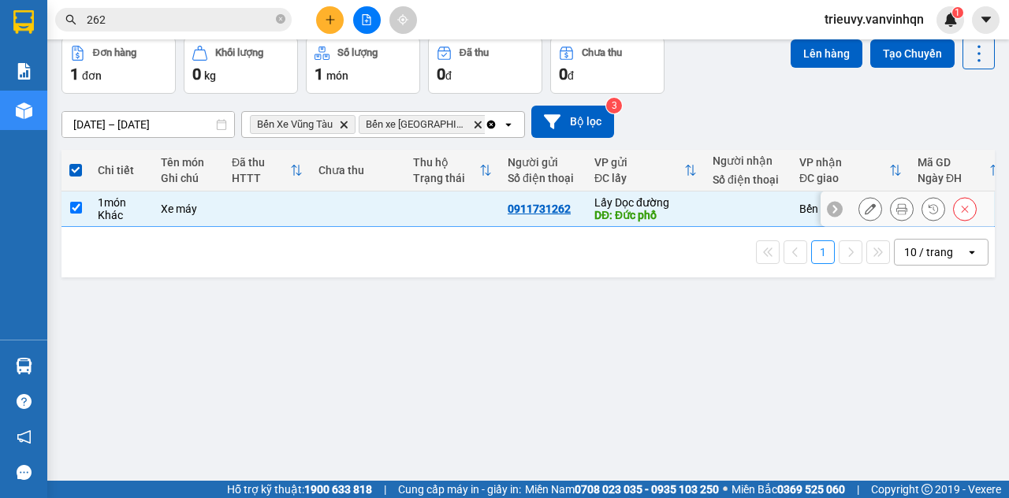
click at [845, 61] on button "Lên hàng" at bounding box center [826, 53] width 72 height 28
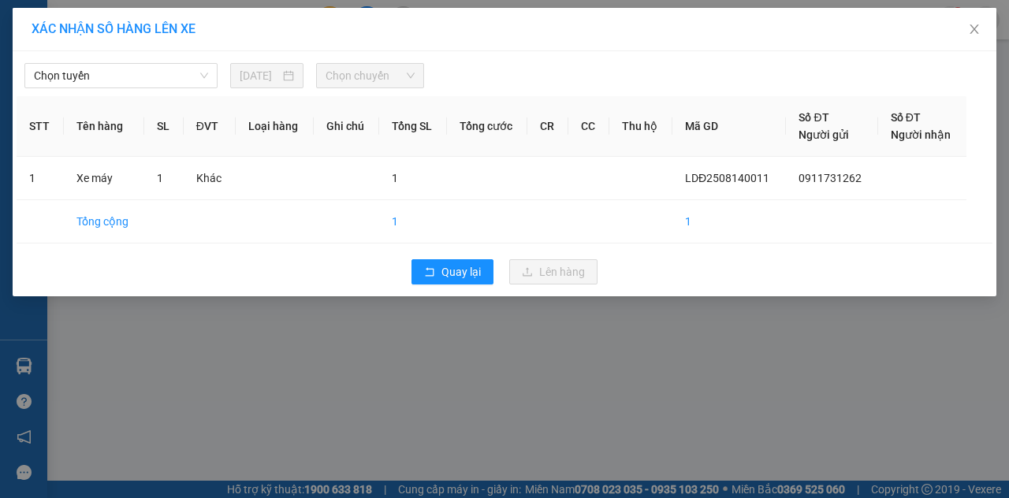
click at [170, 71] on span "Chọn tuyến" at bounding box center [121, 76] width 174 height 24
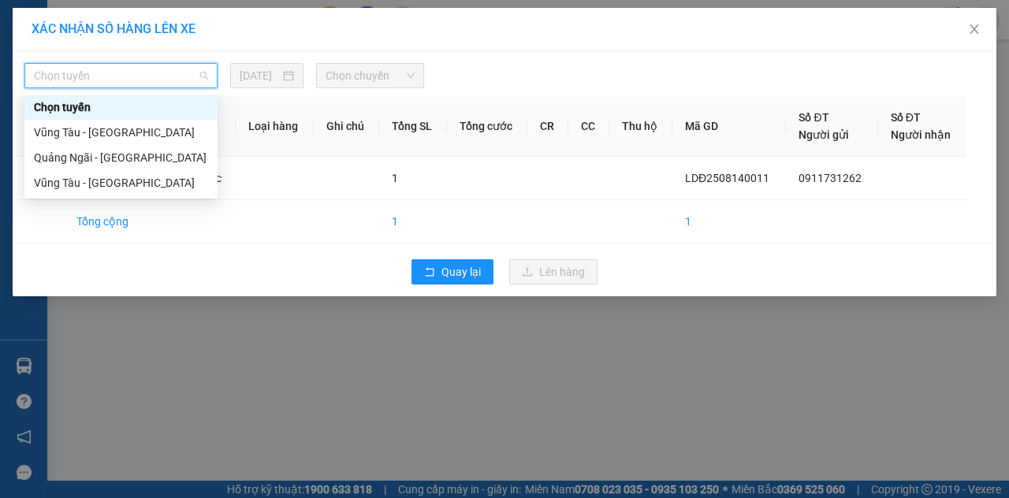
click at [165, 163] on div "Quảng Ngãi - [GEOGRAPHIC_DATA]" at bounding box center [121, 157] width 174 height 17
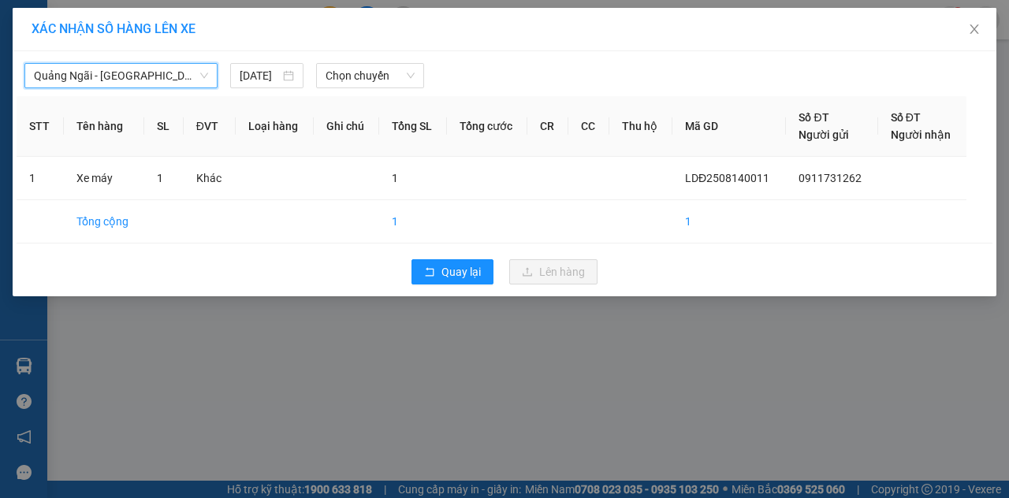
click at [402, 77] on span "Chọn chuyến" at bounding box center [369, 76] width 88 height 24
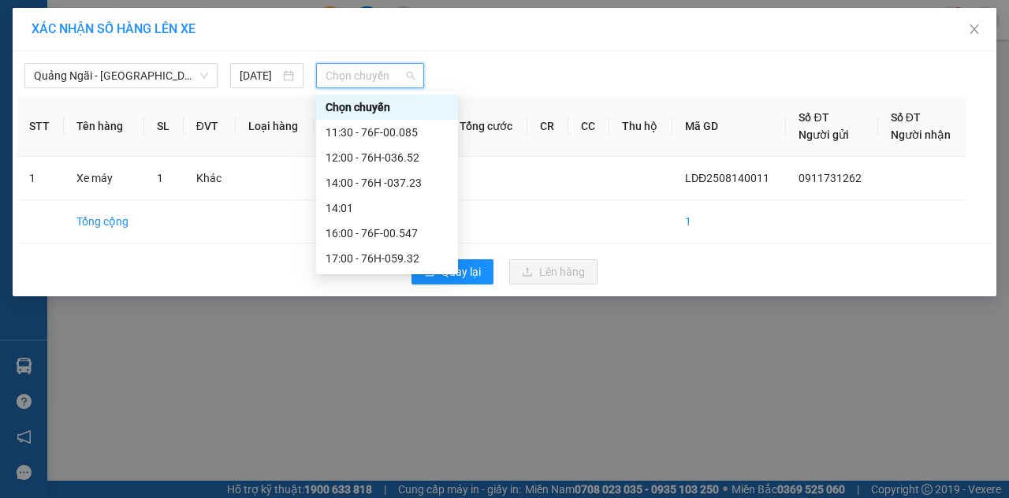
click at [415, 161] on div "12:00 - 76H-036.52" at bounding box center [386, 157] width 123 height 17
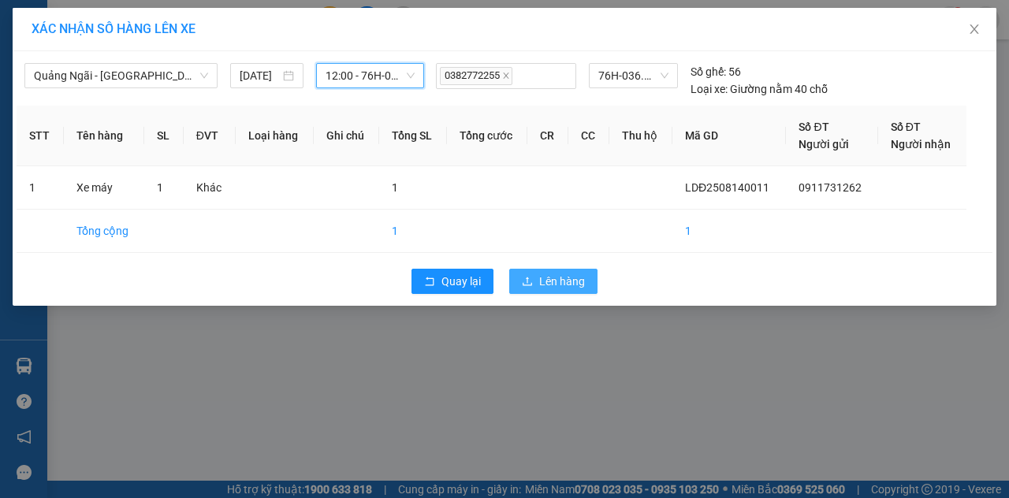
click at [559, 276] on span "Lên hàng" at bounding box center [562, 281] width 46 height 17
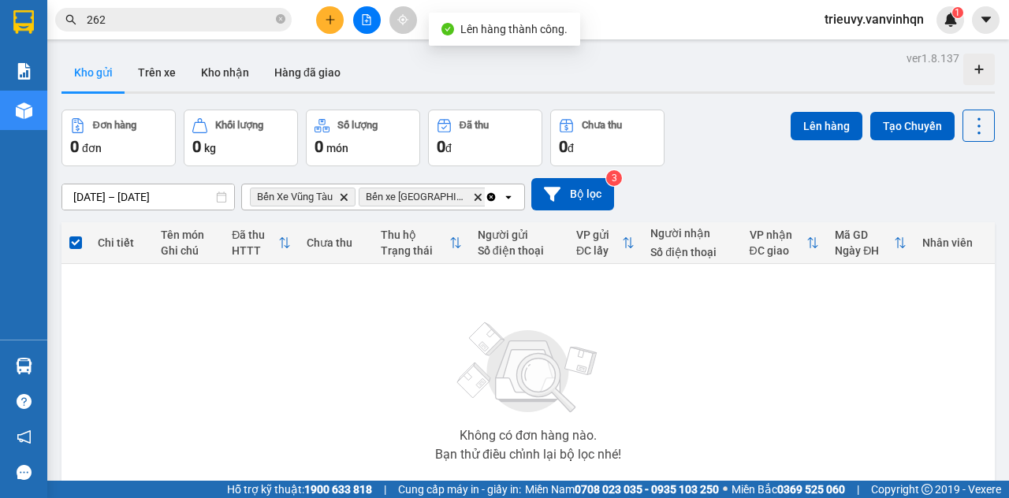
click at [368, 25] on button at bounding box center [367, 20] width 28 height 28
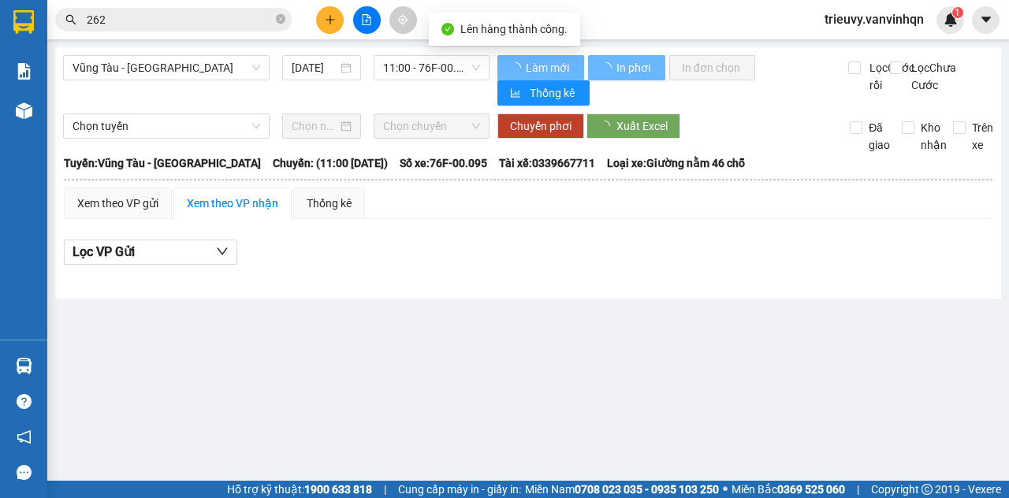
click at [203, 71] on span "Vũng Tàu - [GEOGRAPHIC_DATA]" at bounding box center [166, 68] width 188 height 24
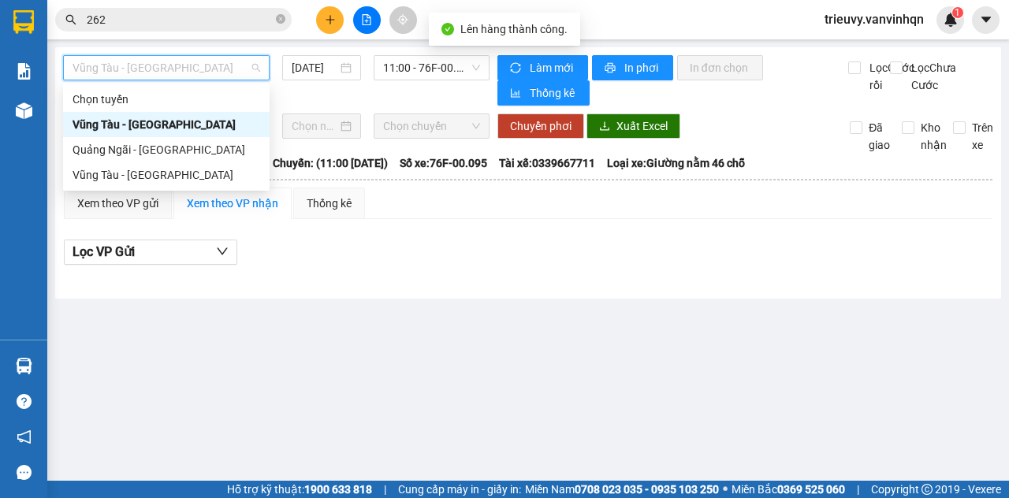
click at [192, 155] on div "Quảng Ngãi - [GEOGRAPHIC_DATA]" at bounding box center [166, 149] width 188 height 17
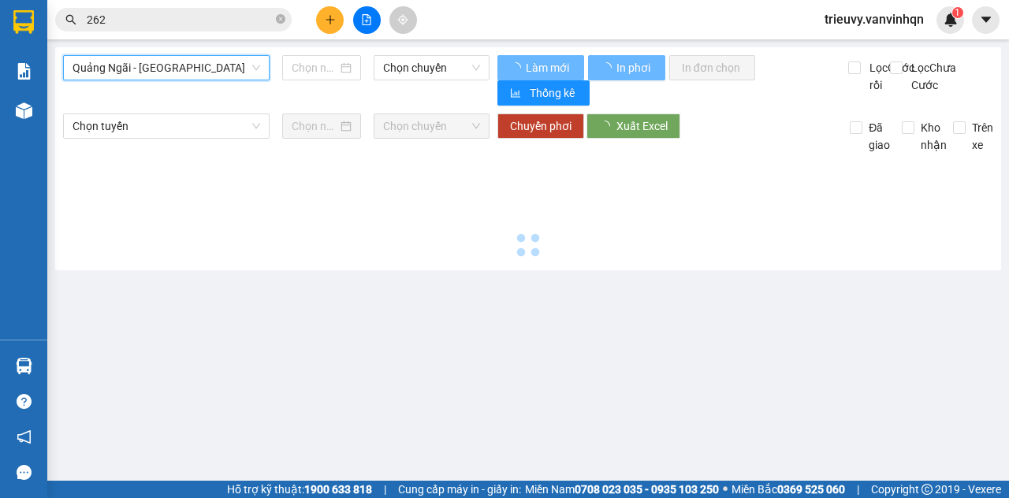
type input "[DATE]"
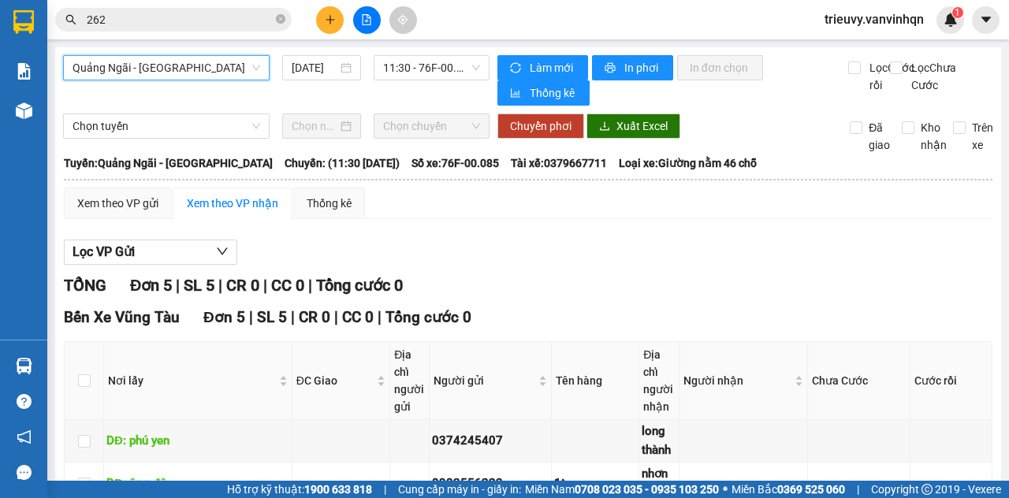
click at [462, 72] on span "11:30 - 76F-00.085" at bounding box center [431, 68] width 96 height 24
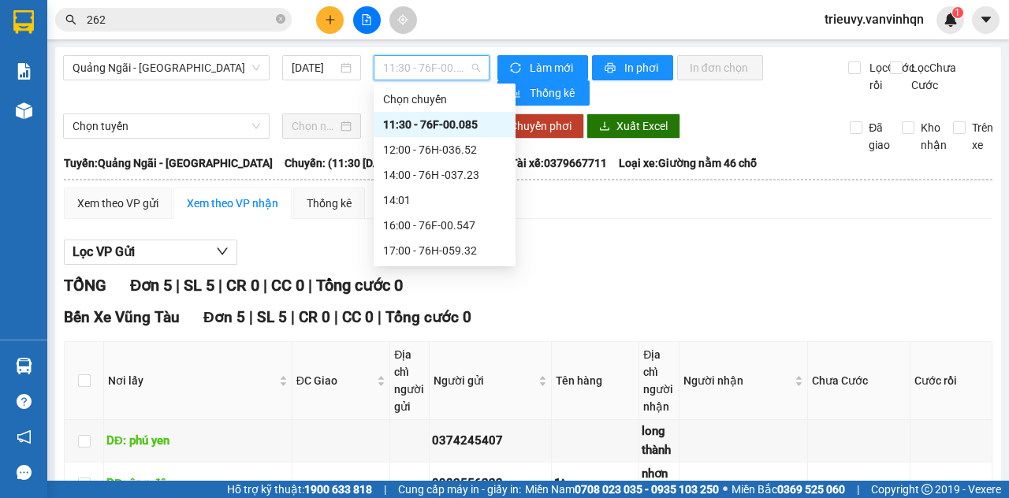
click at [419, 161] on div "12:00 - 76H-036.52" at bounding box center [444, 149] width 142 height 25
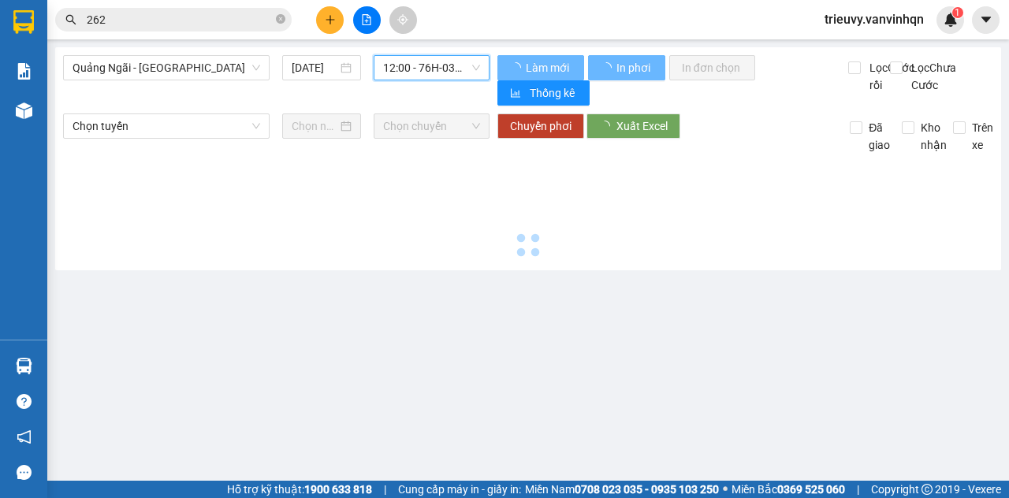
click at [451, 138] on span "Chọn chuyến" at bounding box center [431, 126] width 96 height 24
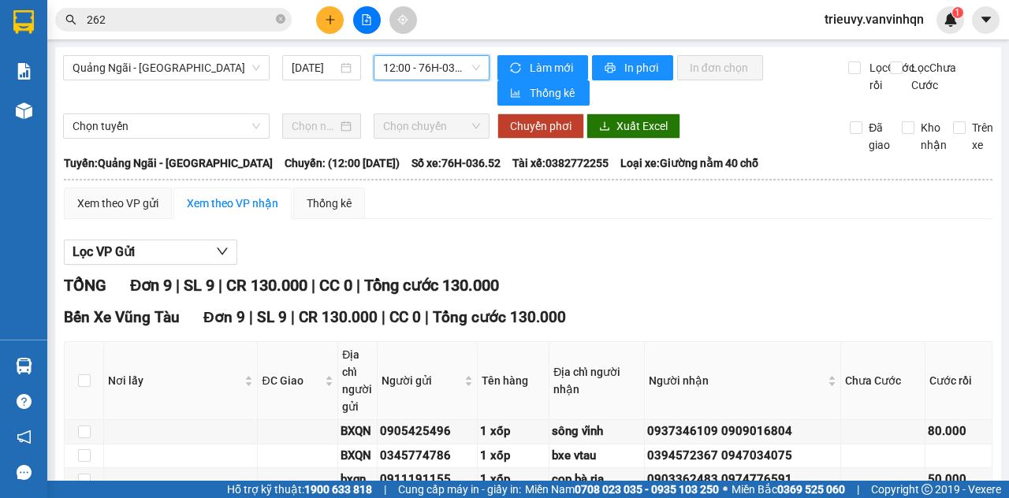
click at [30, 104] on img at bounding box center [24, 110] width 17 height 17
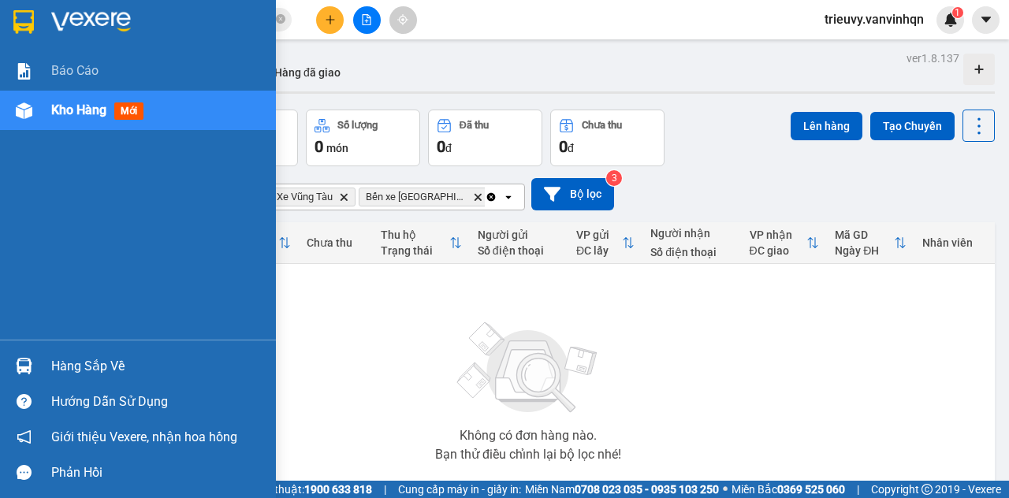
click at [400, 57] on div "Kho gửi Trên xe Kho nhận Hàng đã giao" at bounding box center [527, 75] width 933 height 42
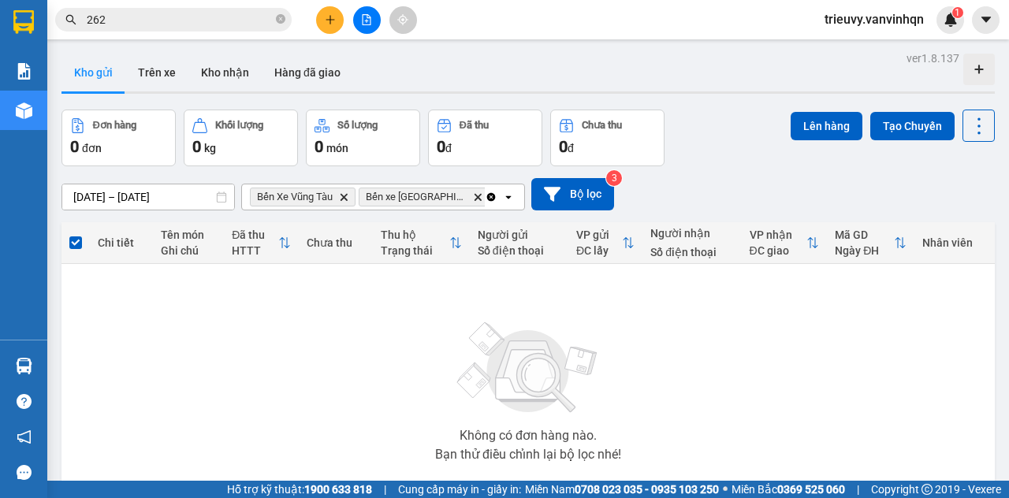
click at [159, 82] on button "Trên xe" at bounding box center [156, 73] width 63 height 38
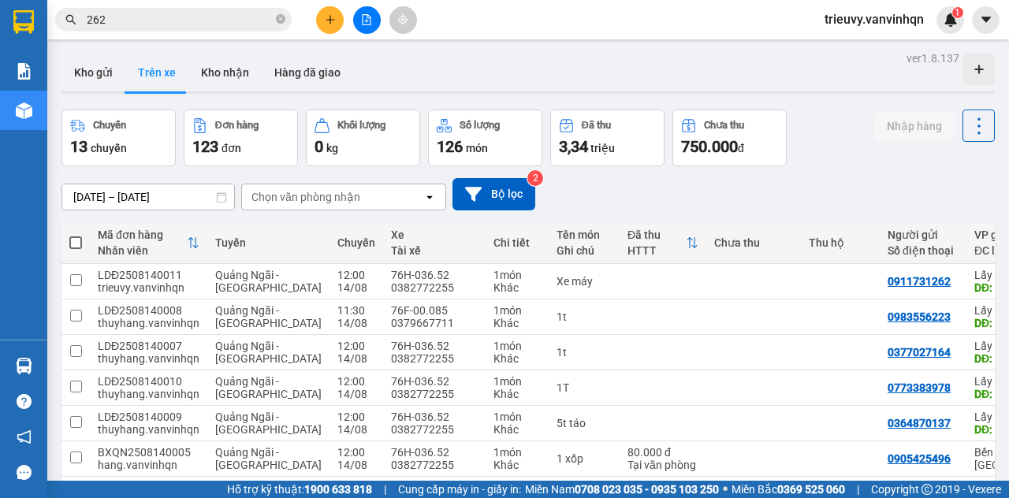
click at [99, 71] on button "Kho gửi" at bounding box center [93, 73] width 64 height 38
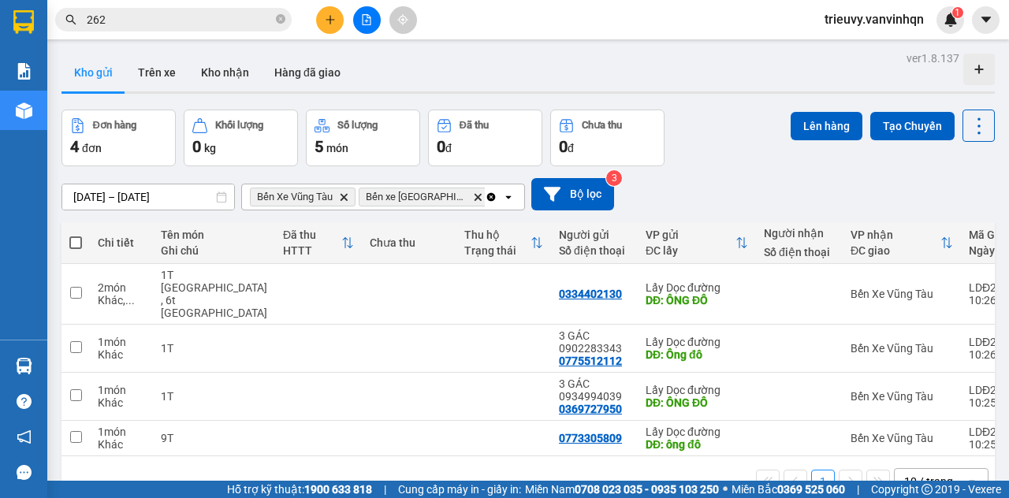
click at [160, 75] on button "Trên xe" at bounding box center [156, 73] width 63 height 38
